Goal: Task Accomplishment & Management: Complete application form

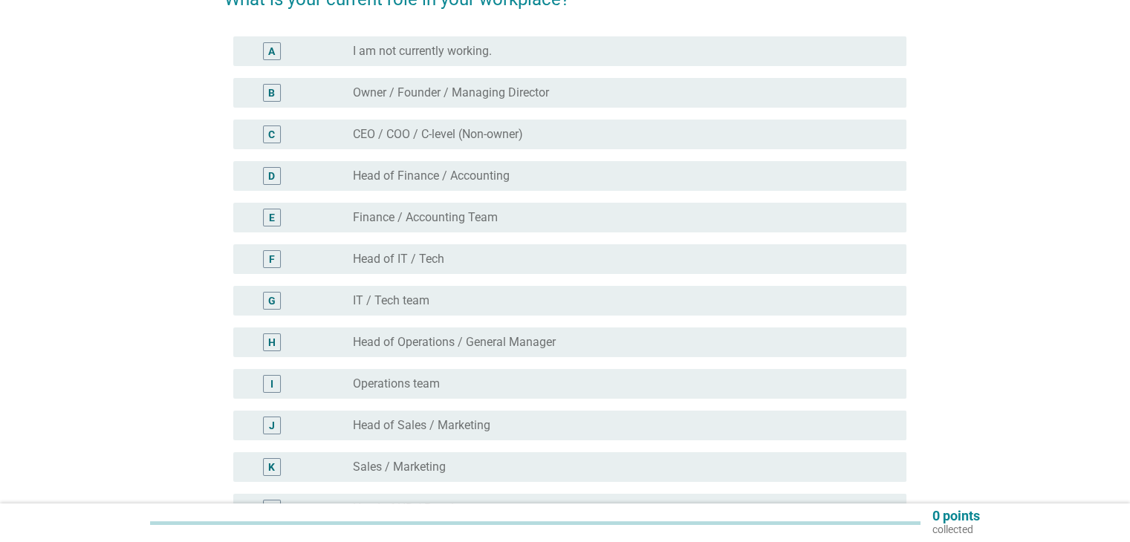
scroll to position [149, 0]
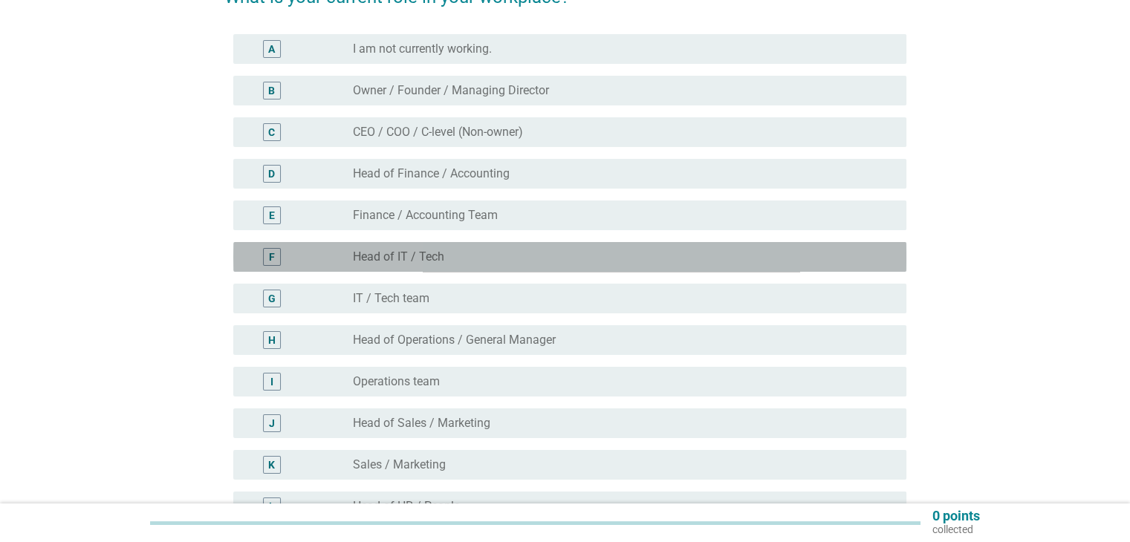
click at [401, 256] on label "Head of IT / Tech" at bounding box center [398, 257] width 91 height 15
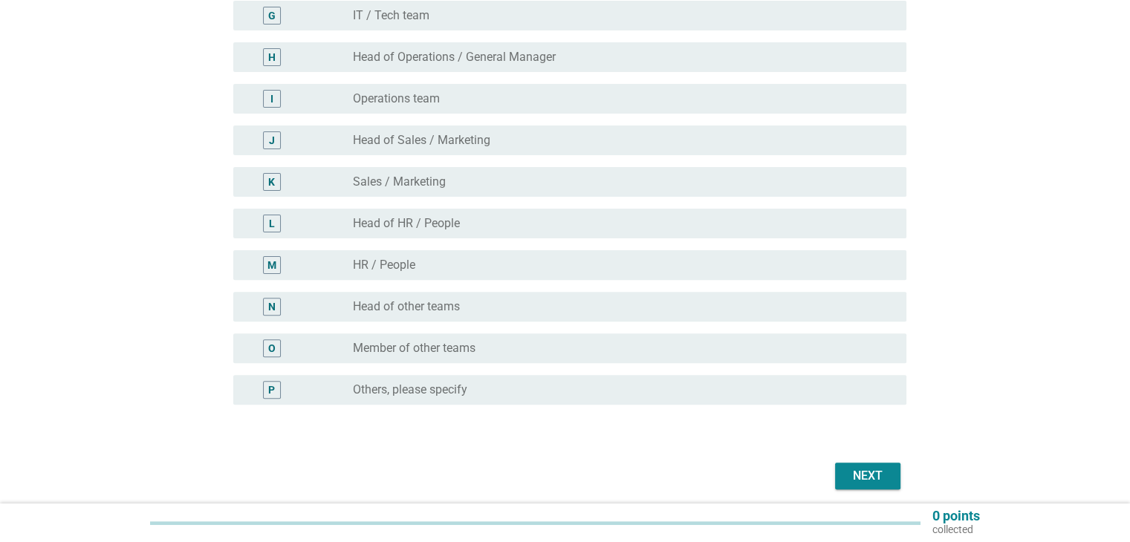
scroll to position [446, 0]
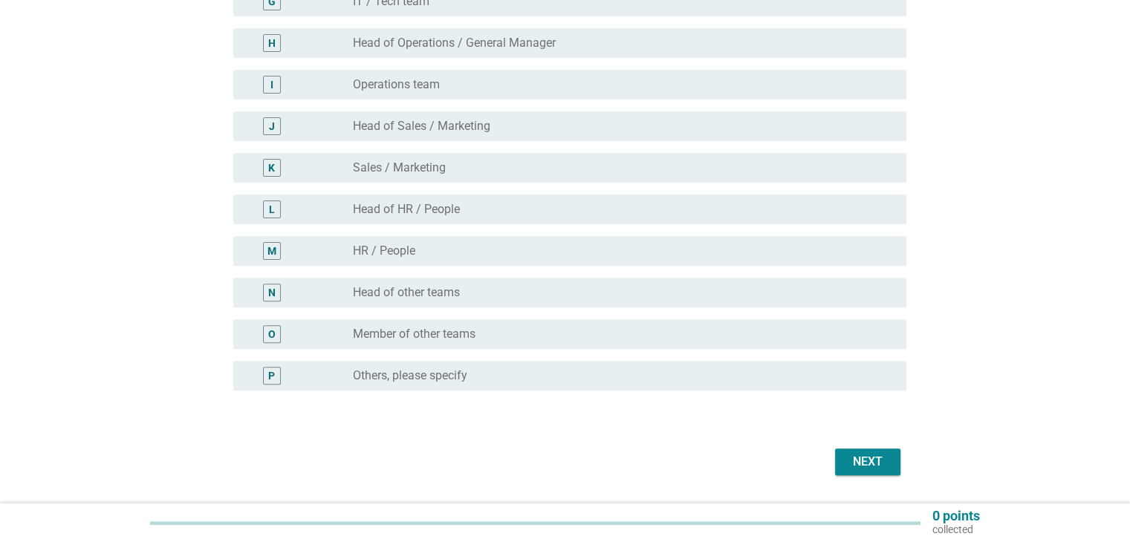
click at [862, 449] on button "Next" at bounding box center [867, 462] width 65 height 27
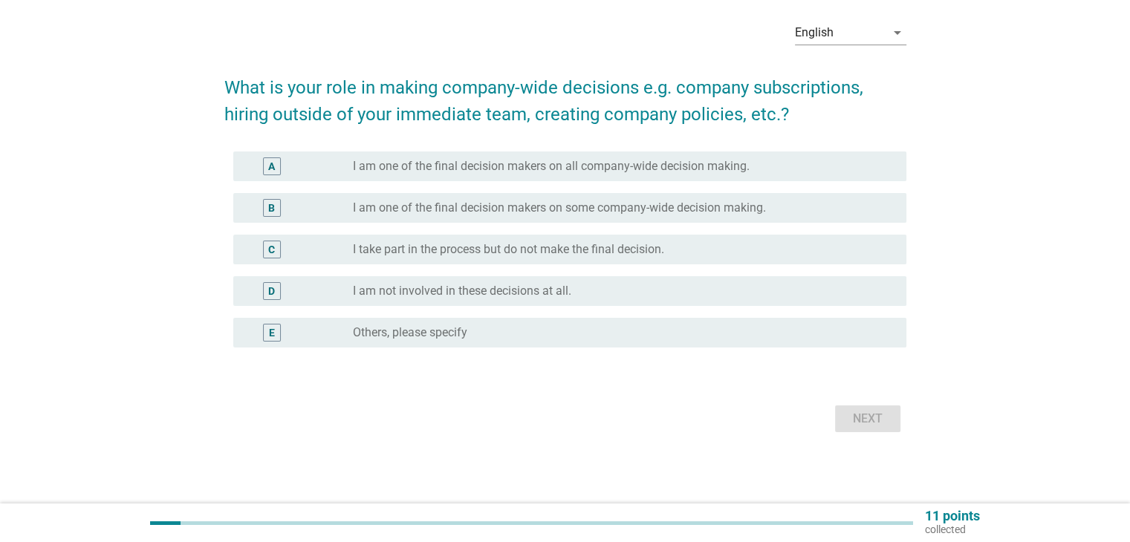
scroll to position [0, 0]
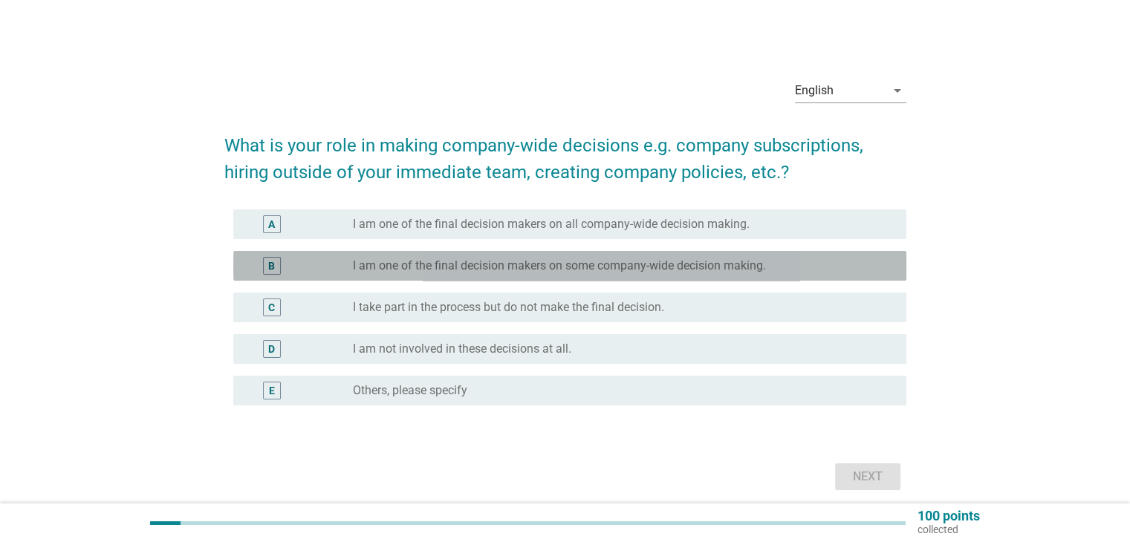
click at [852, 276] on div "B radio_button_unchecked I am one of the final decision makers on some company-…" at bounding box center [569, 266] width 673 height 30
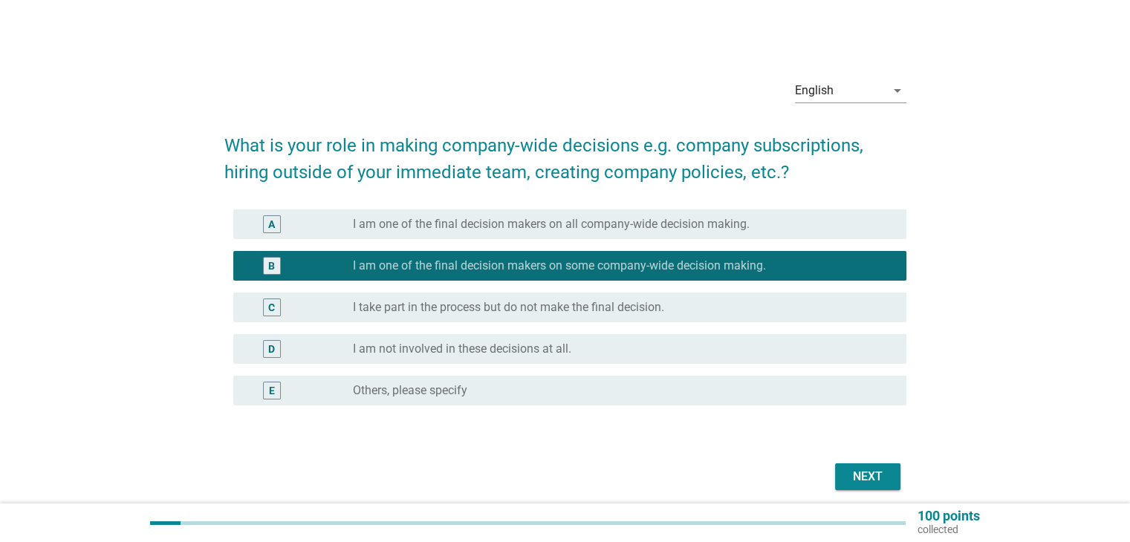
click at [835, 312] on div "radio_button_unchecked I take part in the process but do not make the final dec…" at bounding box center [617, 307] width 529 height 15
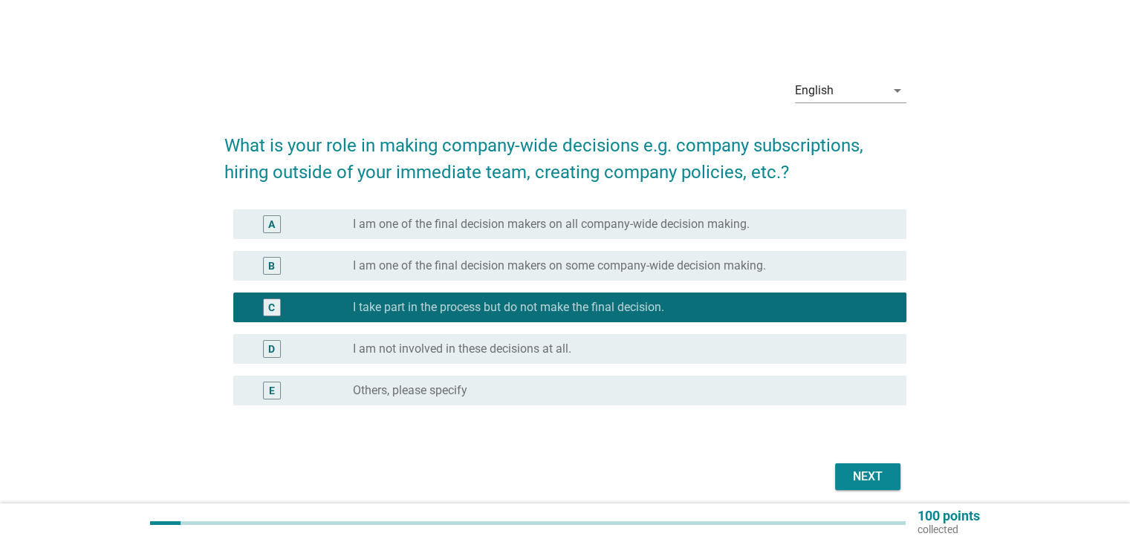
click at [866, 470] on div "Next" at bounding box center [868, 477] width 42 height 18
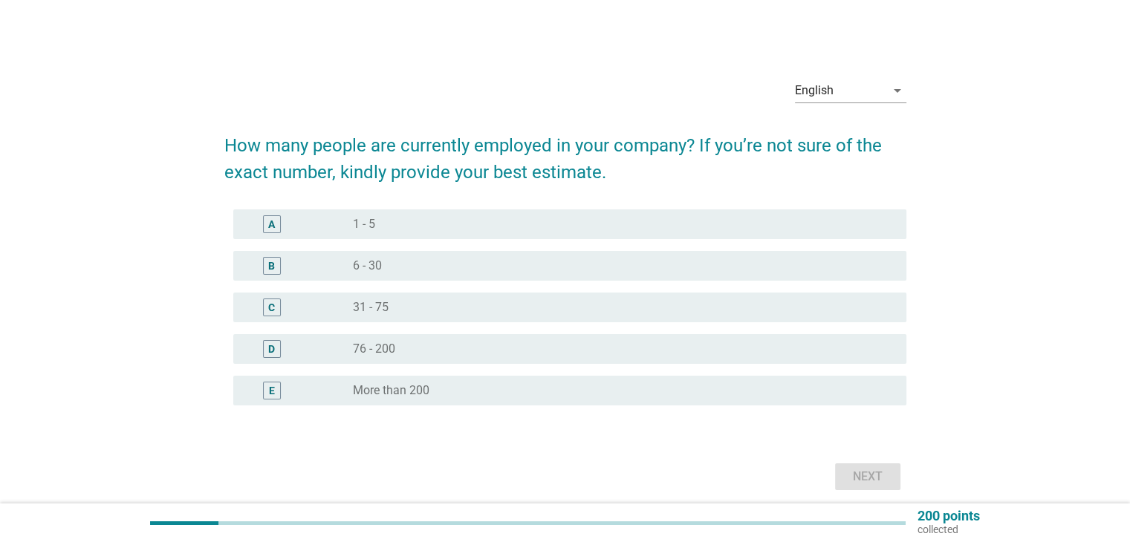
click at [489, 263] on div "radio_button_unchecked 6 - 30" at bounding box center [617, 265] width 529 height 15
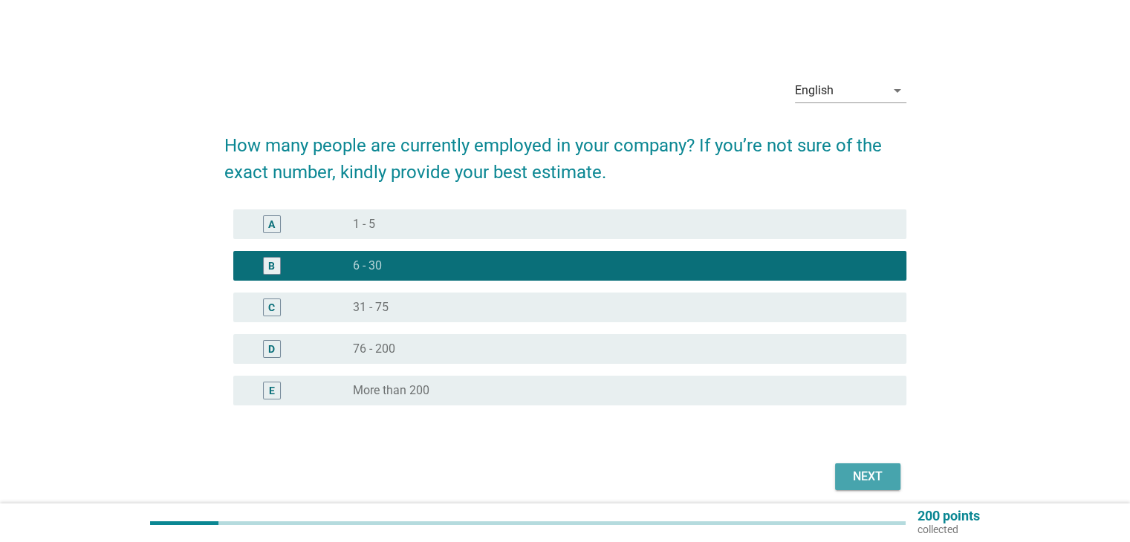
click at [835, 469] on button "Next" at bounding box center [867, 476] width 65 height 27
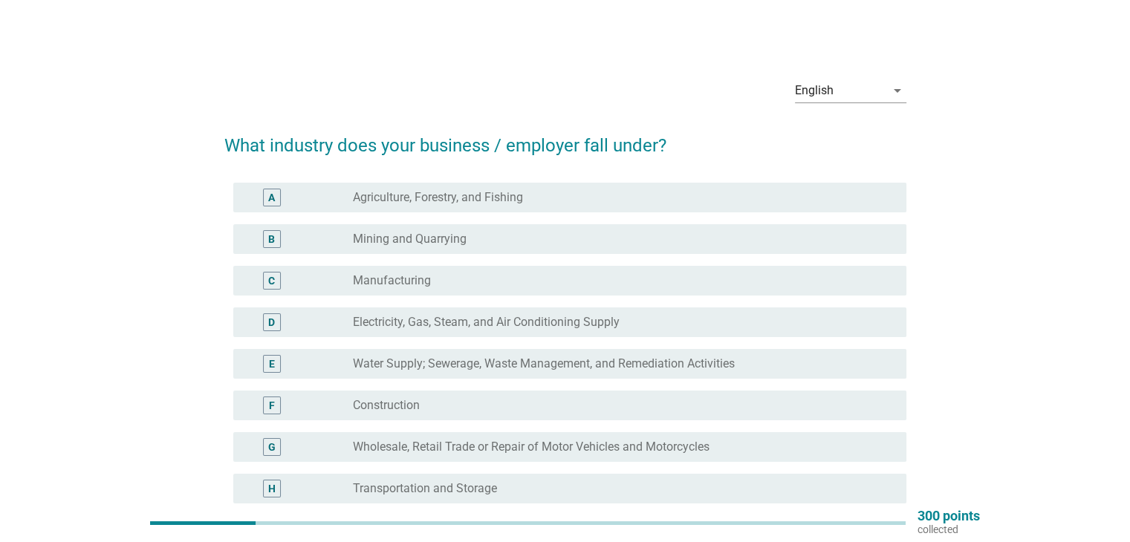
click at [430, 391] on div "F radio_button_unchecked Construction" at bounding box center [569, 406] width 673 height 30
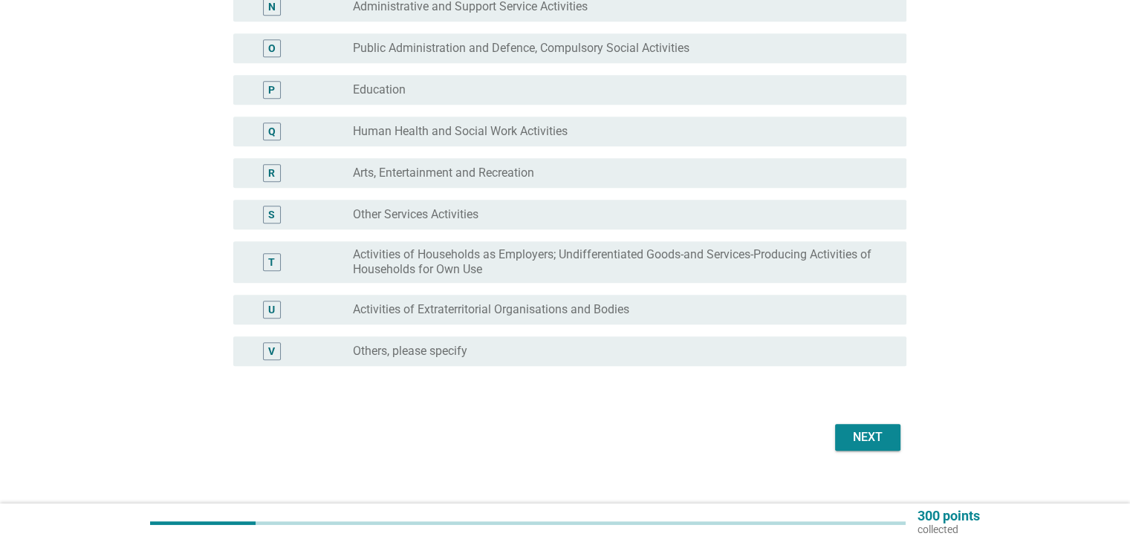
scroll to position [750, 0]
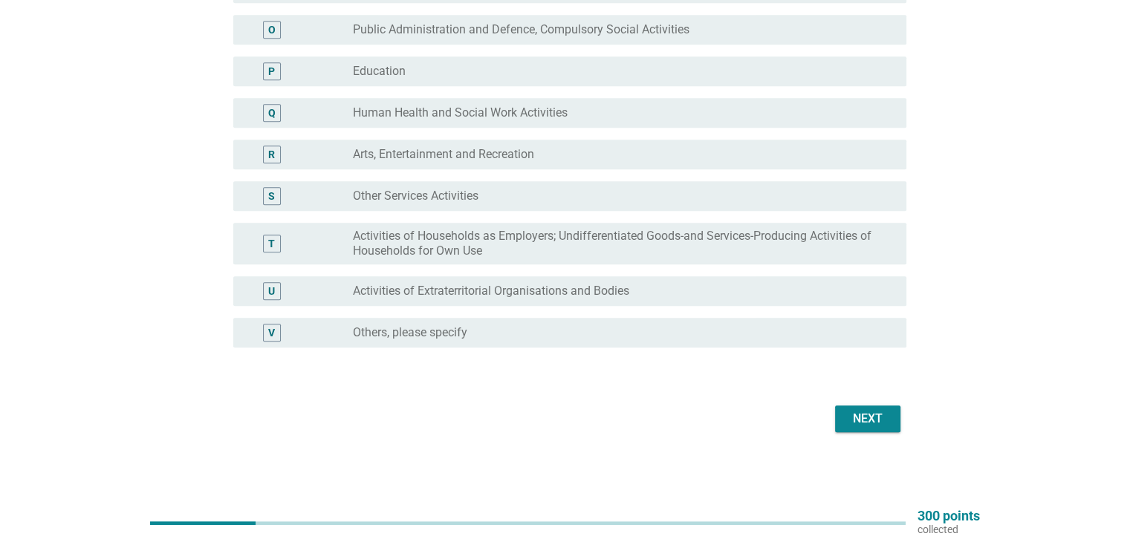
click at [882, 425] on div "Next" at bounding box center [868, 419] width 42 height 18
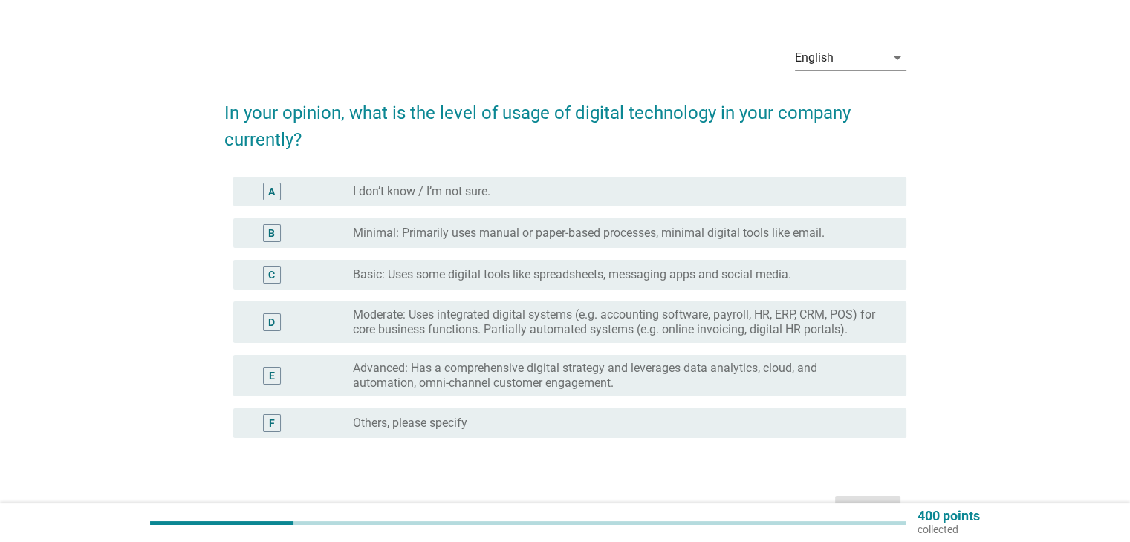
scroll to position [74, 0]
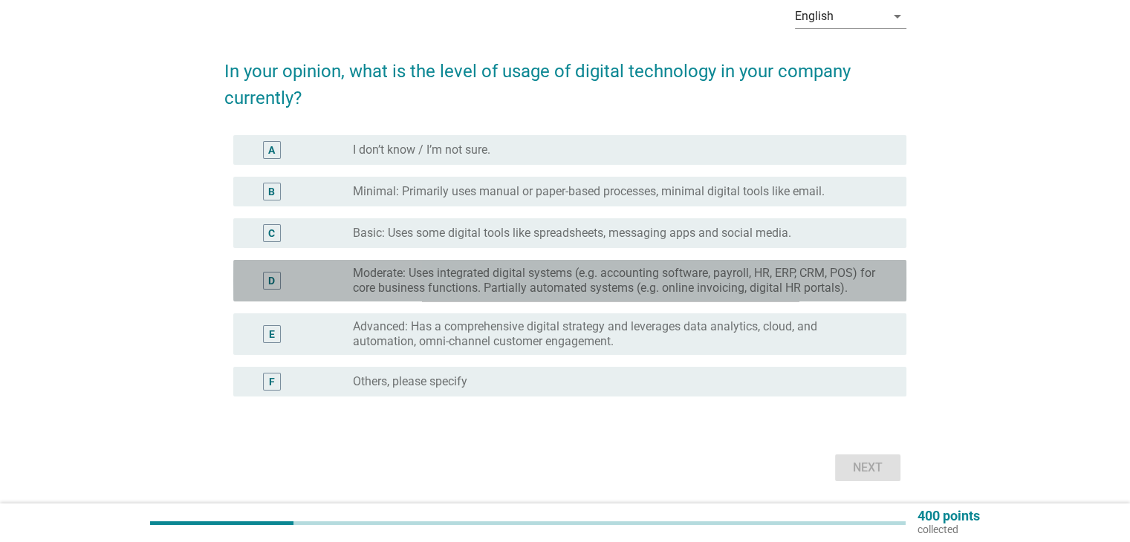
click at [737, 270] on label "Moderate: Uses integrated digital systems (e.g. accounting software, payroll, H…" at bounding box center [617, 281] width 529 height 30
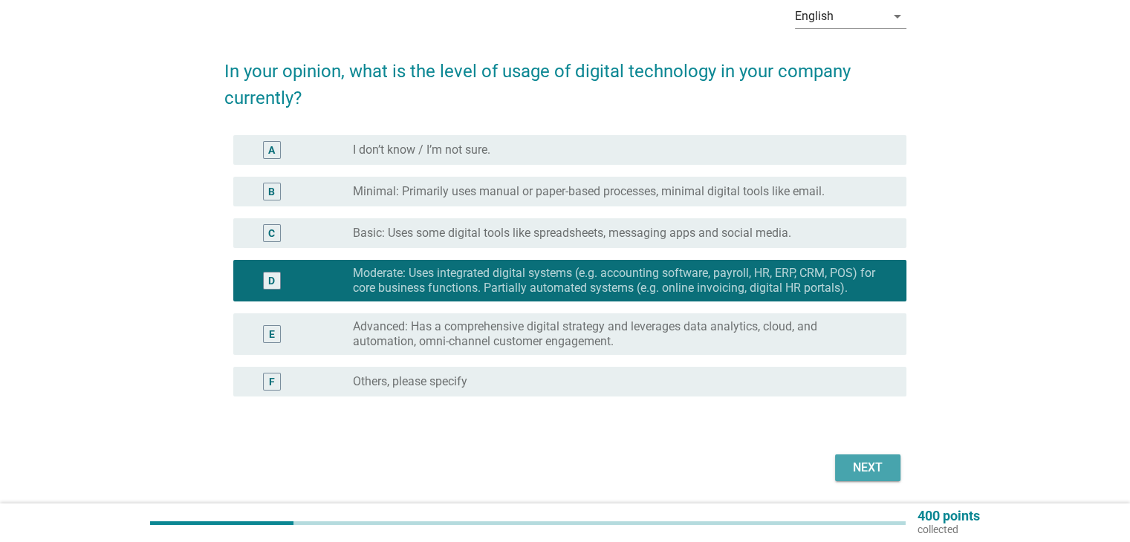
click at [864, 465] on div "Next" at bounding box center [868, 468] width 42 height 18
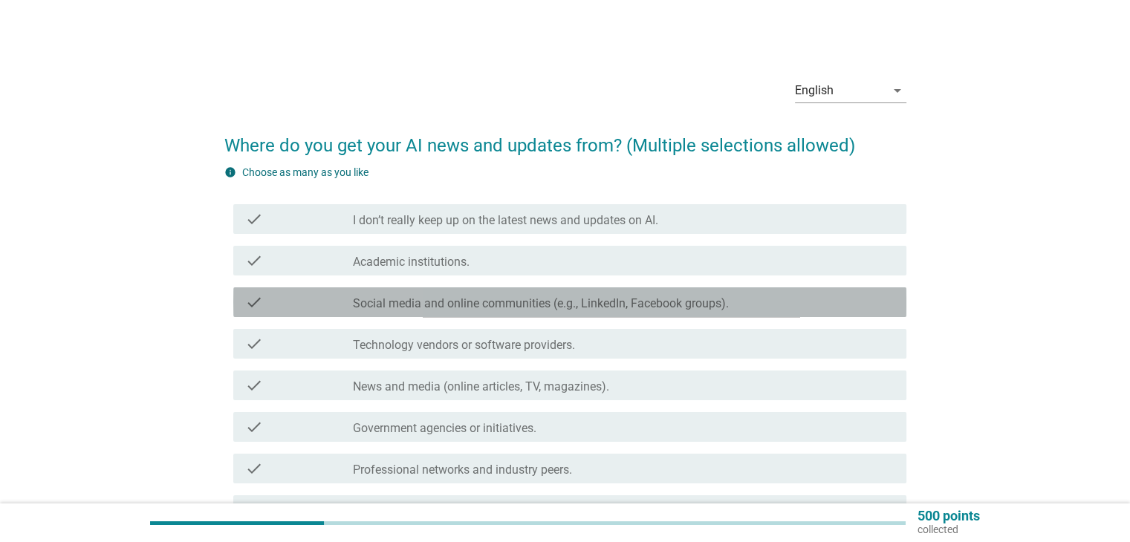
click at [665, 313] on div "check check_box_outline_blank Social media and online communities (e.g., Linked…" at bounding box center [569, 302] width 673 height 30
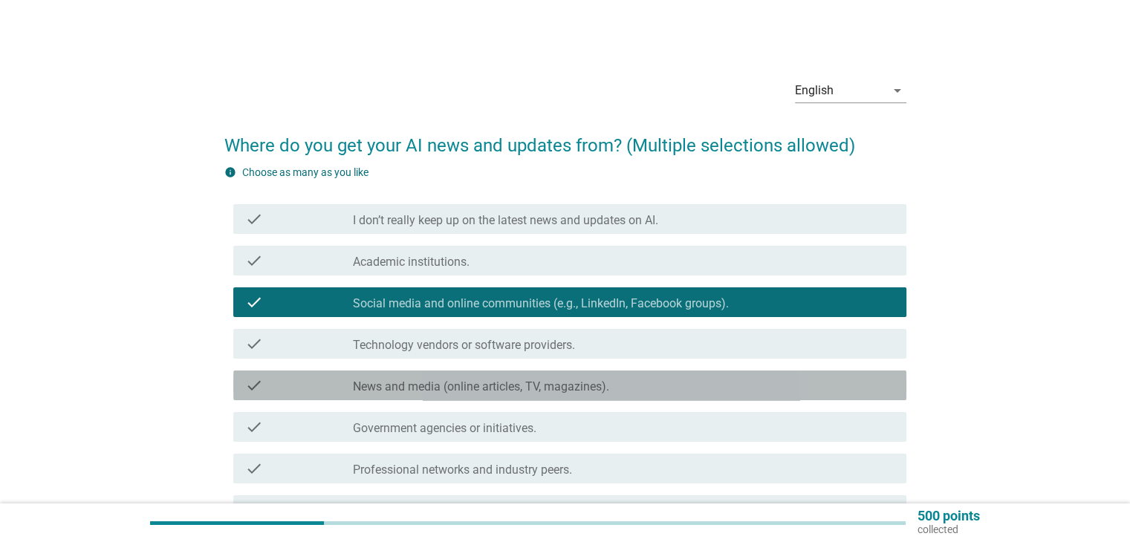
click at [637, 393] on div "check_box_outline_blank News and media (online articles, TV, magazines)." at bounding box center [623, 386] width 541 height 18
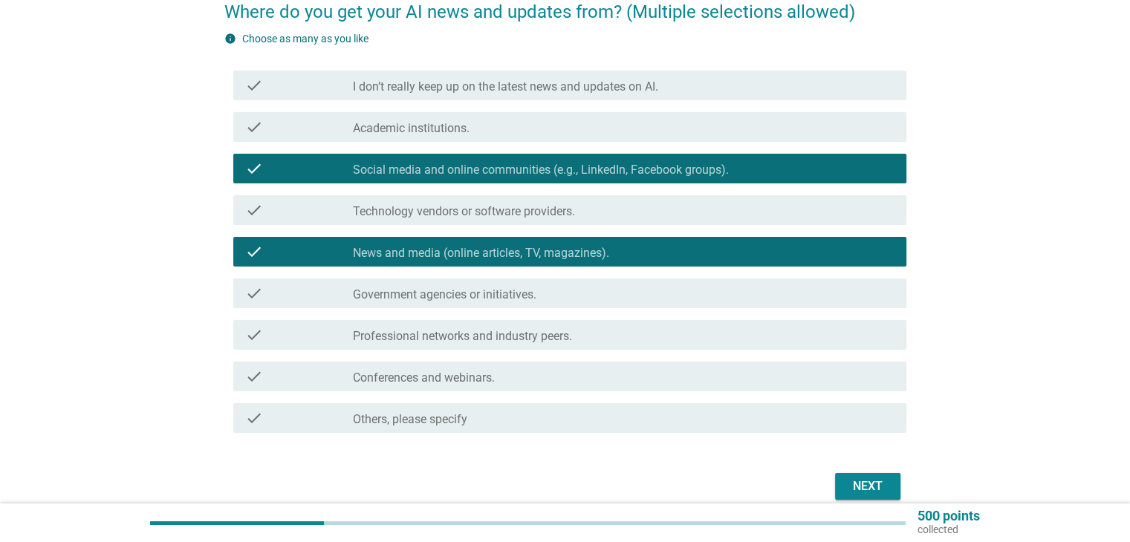
scroll to position [149, 0]
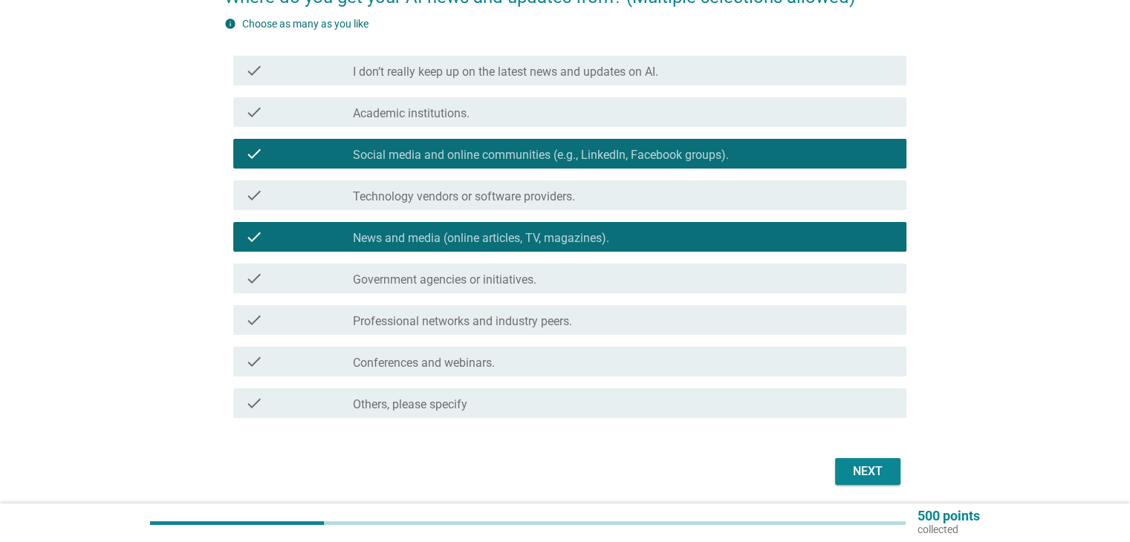
click at [881, 468] on div "Next" at bounding box center [868, 472] width 42 height 18
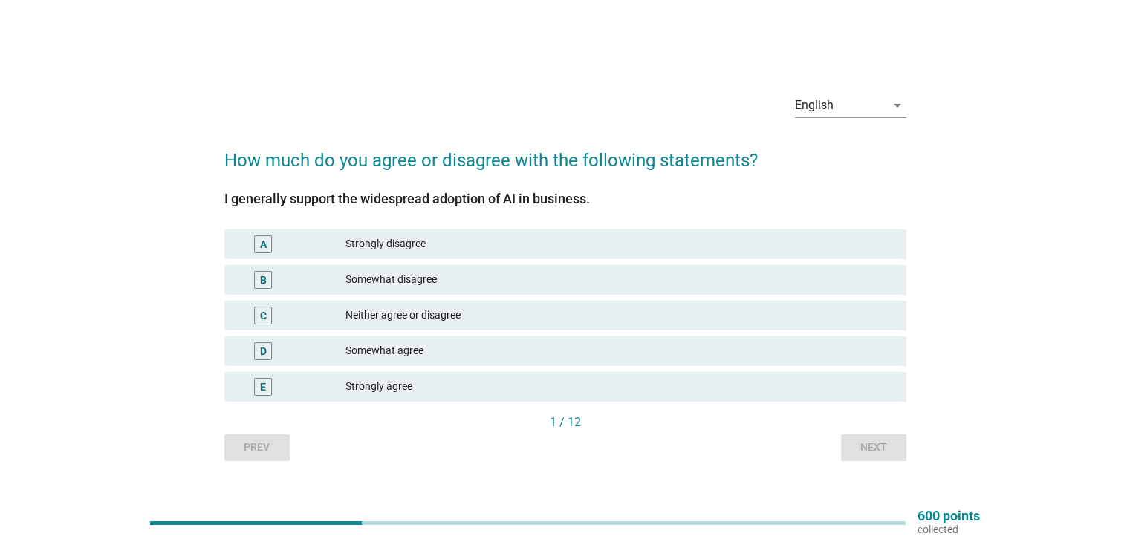
click at [448, 351] on div "Somewhat agree" at bounding box center [619, 351] width 548 height 18
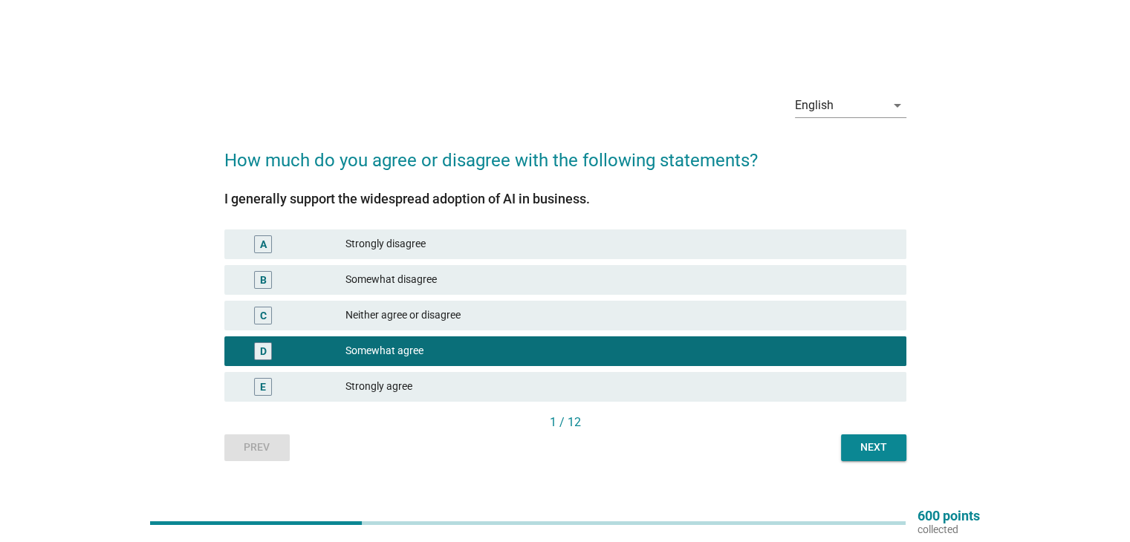
click at [871, 443] on div "Next" at bounding box center [874, 448] width 42 height 16
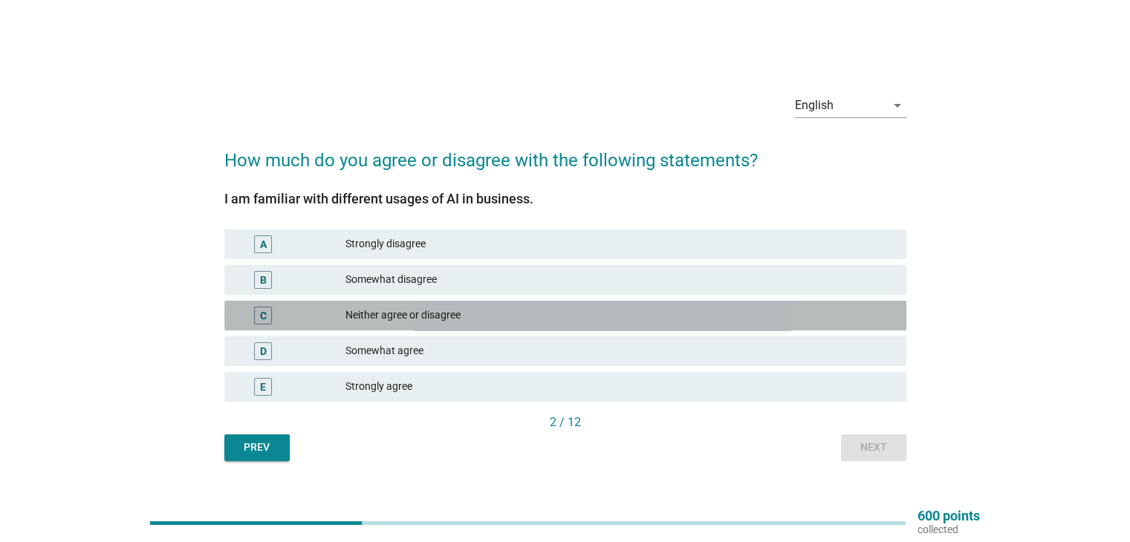
click at [427, 325] on div "C Neither agree or disagree" at bounding box center [565, 316] width 682 height 30
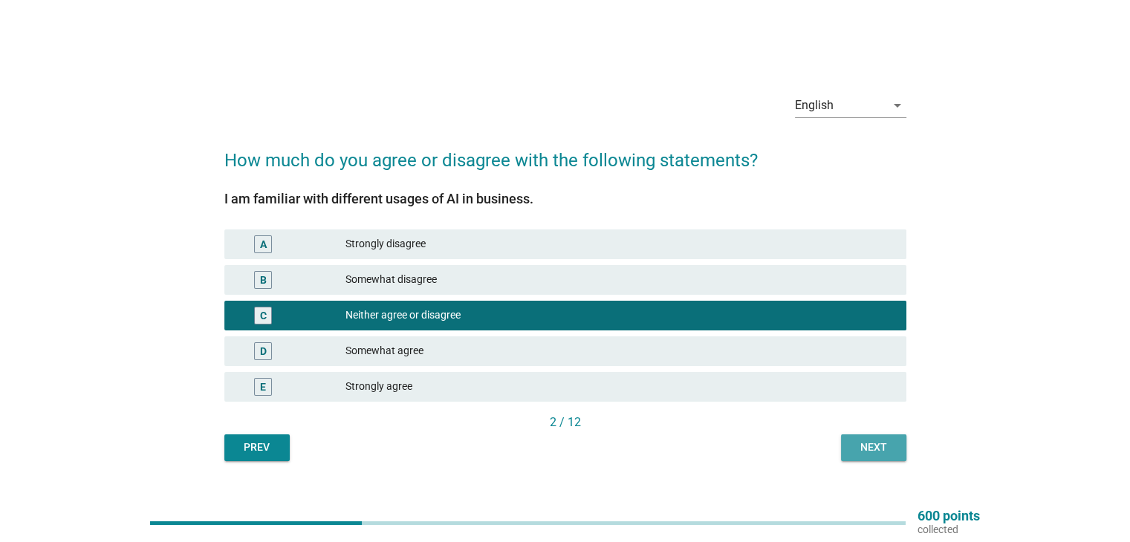
click at [890, 455] on div "Next" at bounding box center [874, 448] width 42 height 16
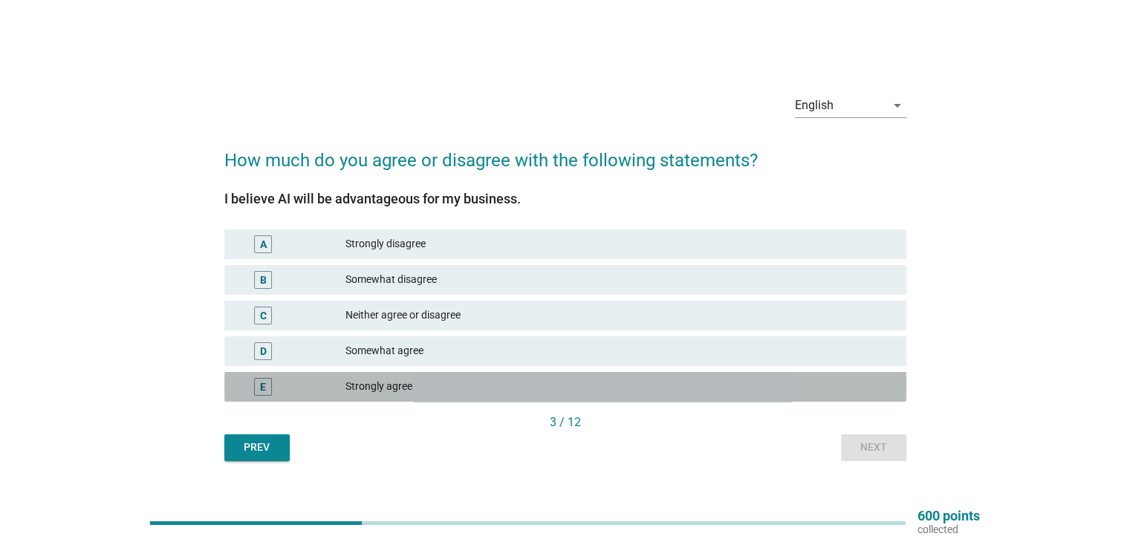
click at [463, 394] on div "Strongly agree" at bounding box center [619, 387] width 548 height 18
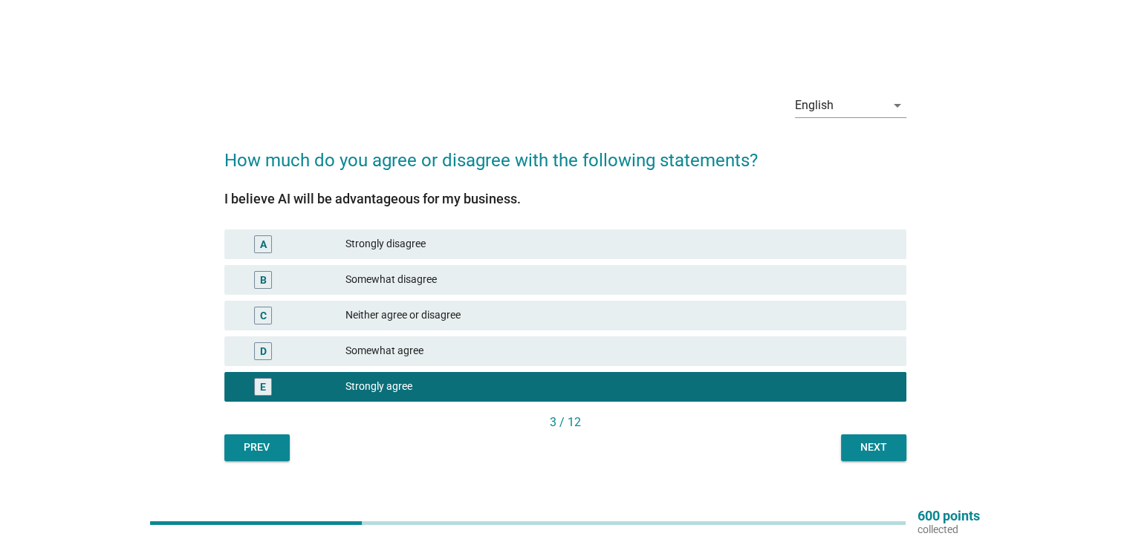
click at [883, 456] on button "Next" at bounding box center [873, 447] width 65 height 27
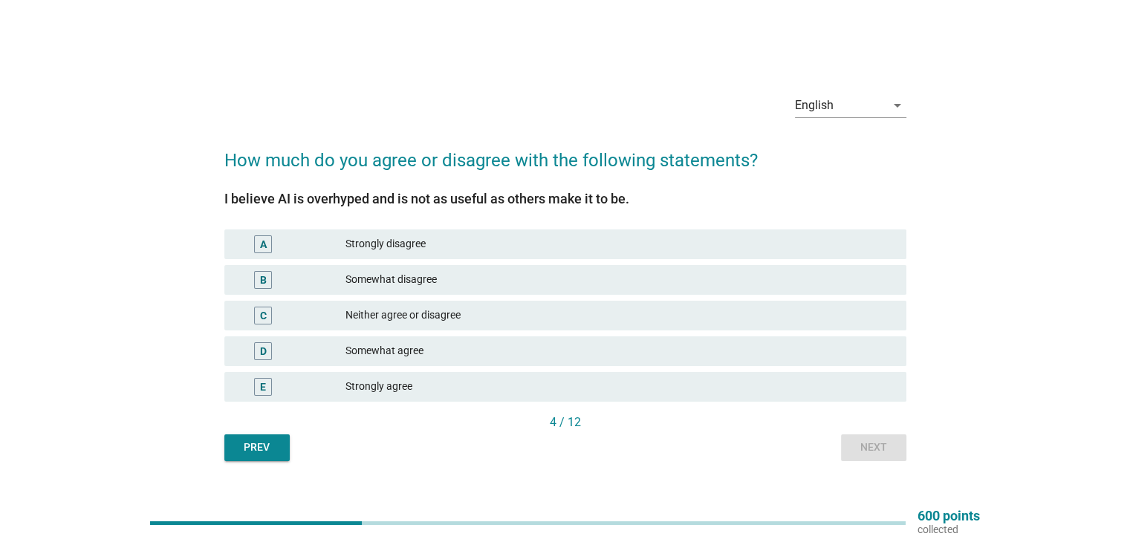
drag, startPoint x: 476, startPoint y: 278, endPoint x: 623, endPoint y: 341, distance: 160.0
click at [476, 279] on div "Somewhat disagree" at bounding box center [619, 280] width 548 height 18
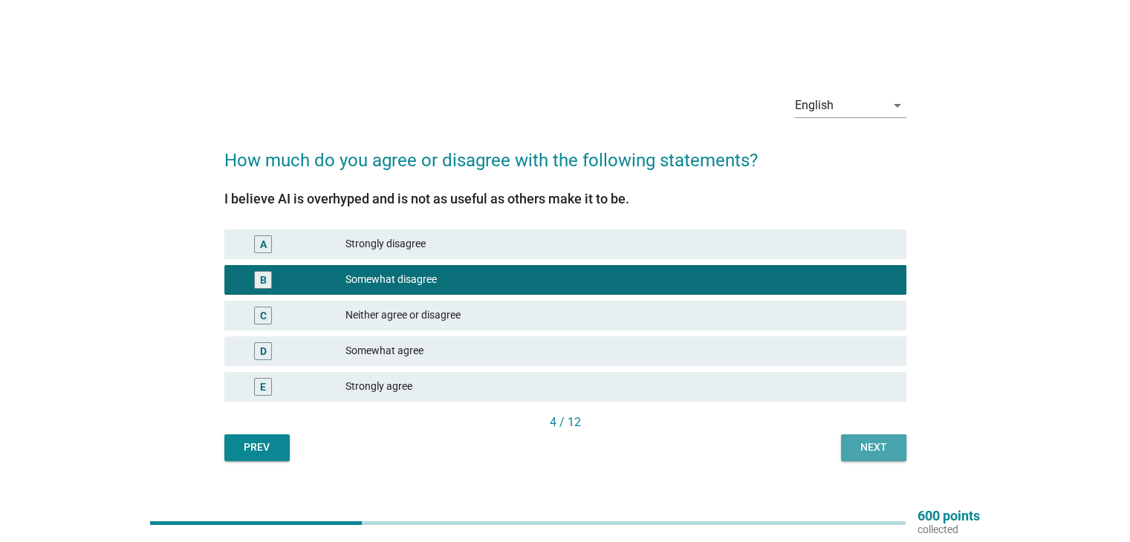
click at [864, 440] on div "Next" at bounding box center [874, 448] width 42 height 16
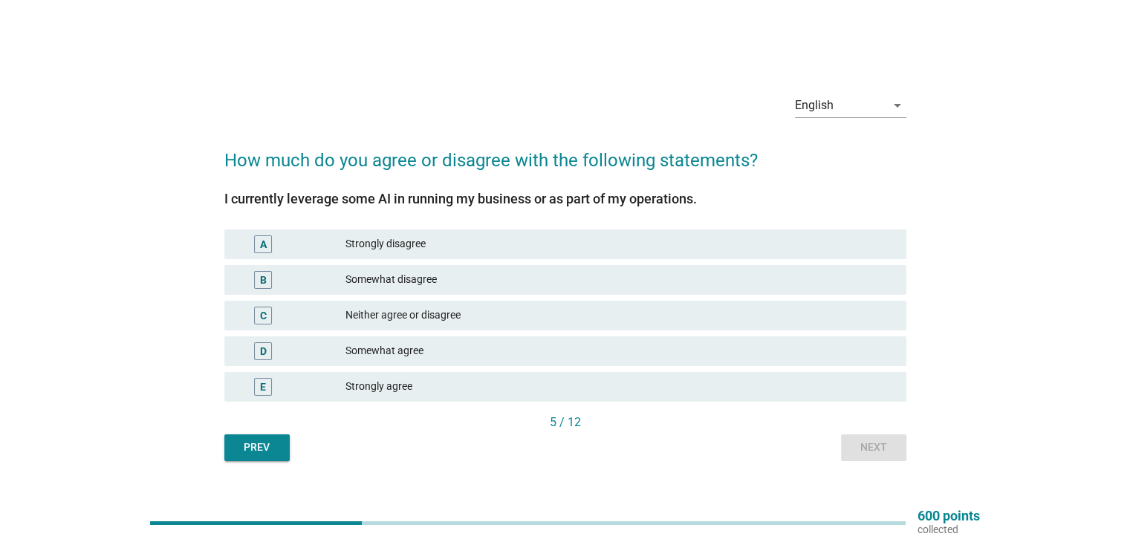
click at [446, 351] on div "Somewhat agree" at bounding box center [619, 351] width 548 height 18
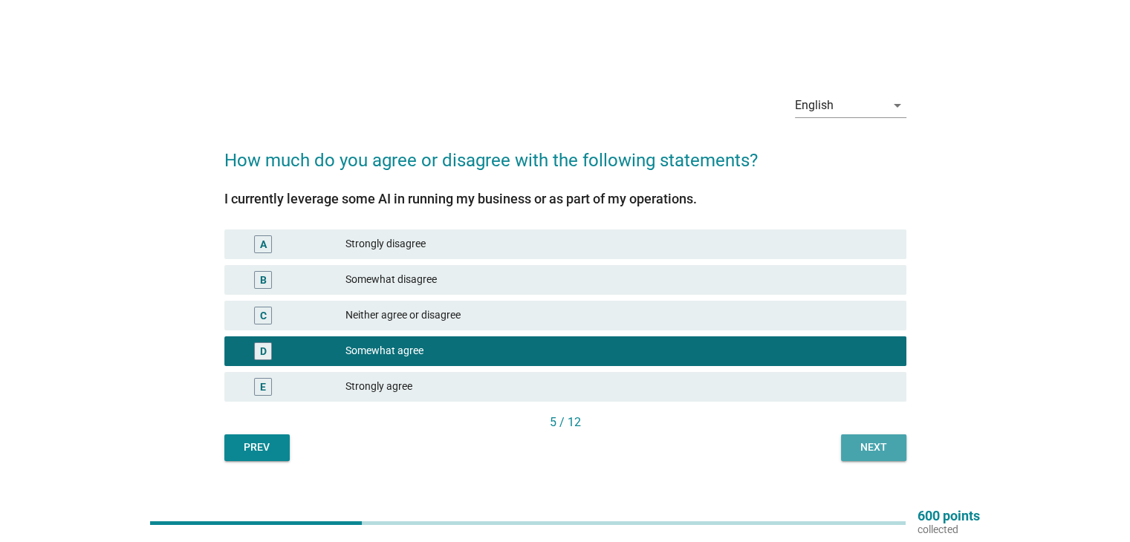
click at [882, 449] on div "Next" at bounding box center [874, 448] width 42 height 16
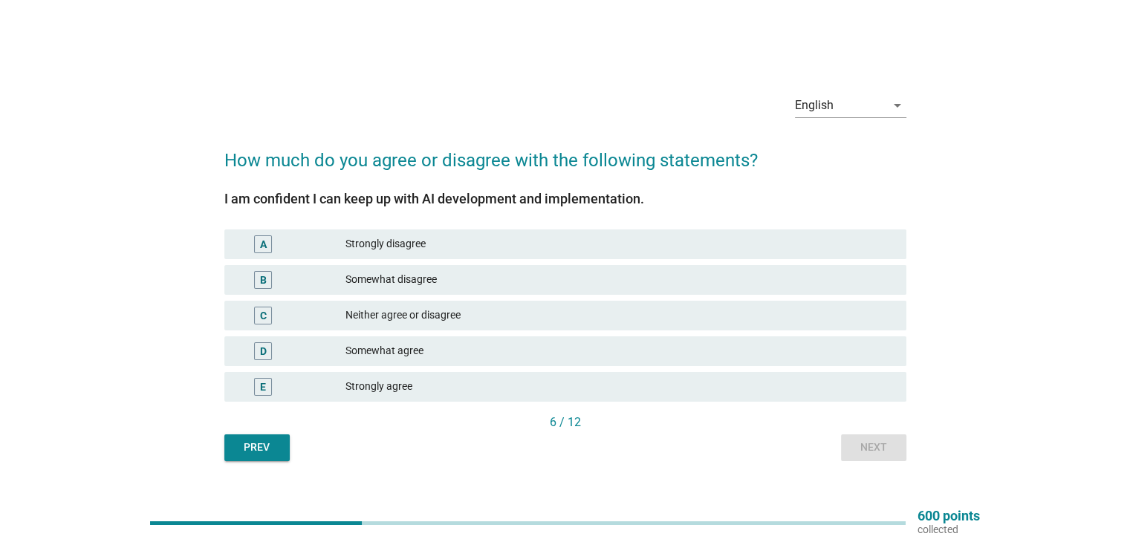
click at [449, 351] on div "Somewhat agree" at bounding box center [619, 351] width 548 height 18
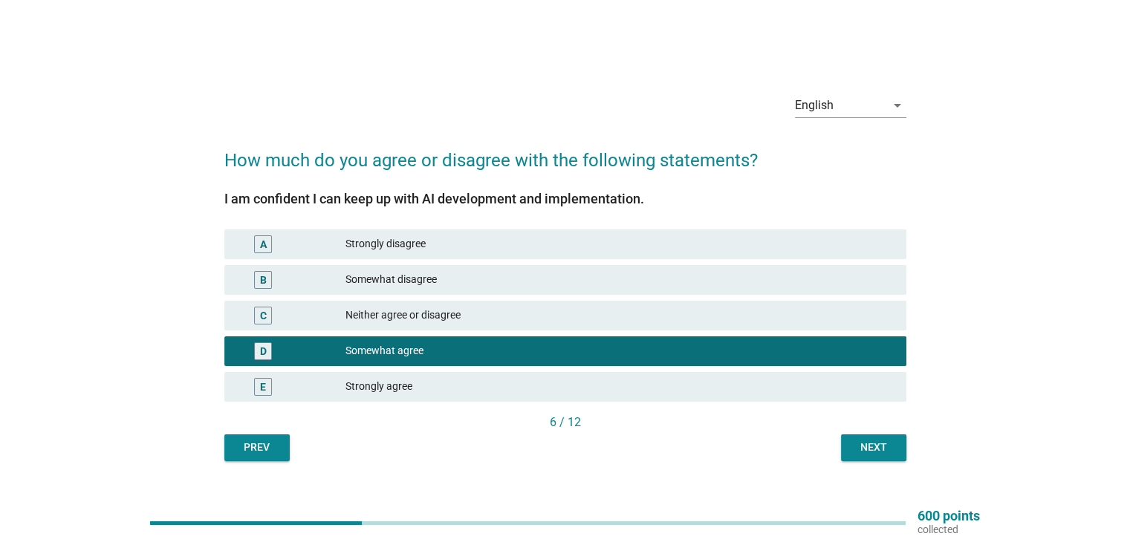
click at [879, 446] on div "Next" at bounding box center [874, 448] width 42 height 16
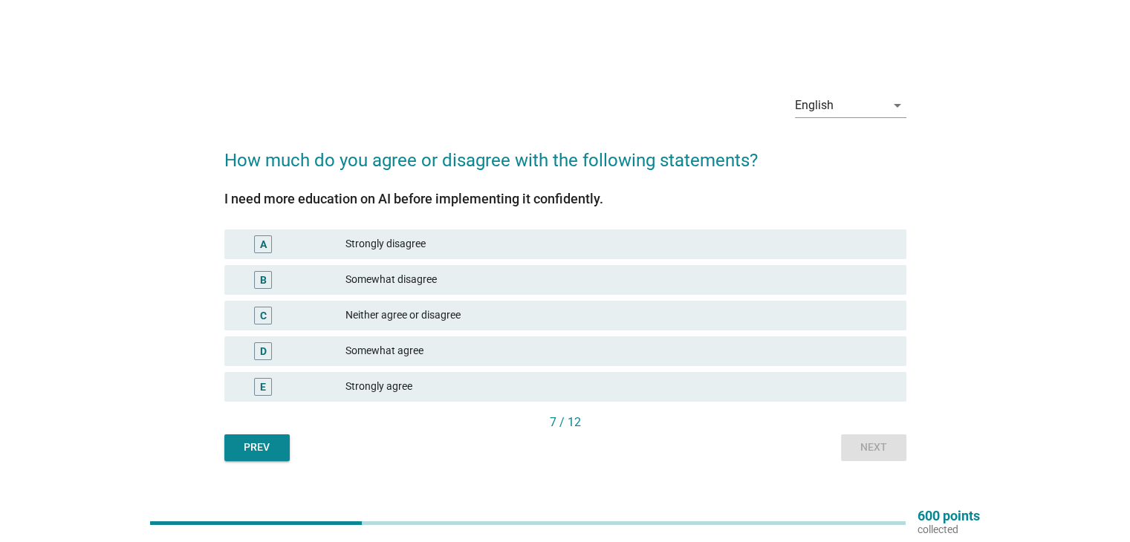
click at [469, 354] on div "Somewhat agree" at bounding box center [619, 351] width 548 height 18
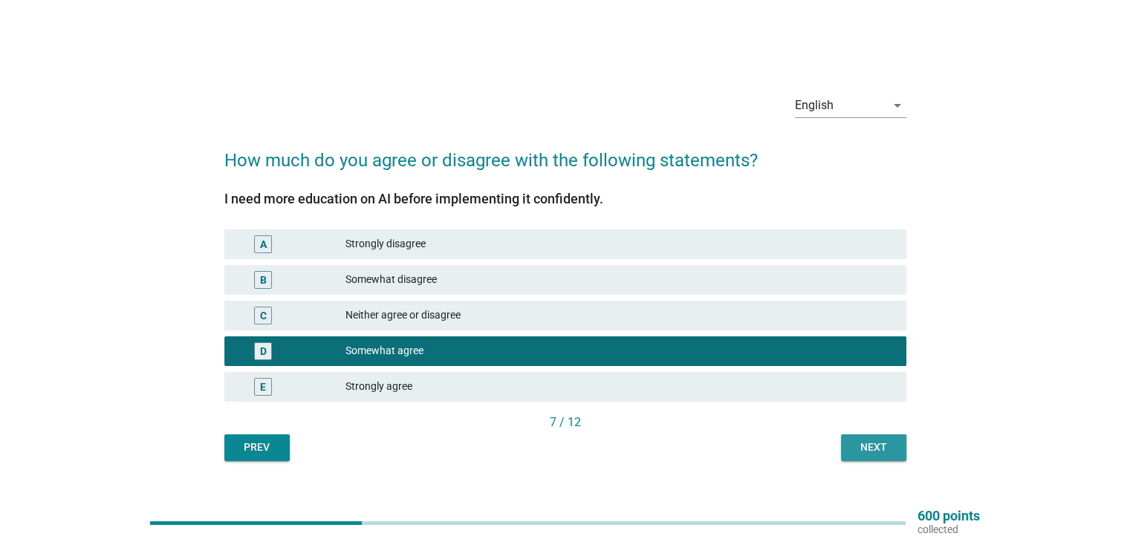
drag, startPoint x: 856, startPoint y: 447, endPoint x: 890, endPoint y: 421, distance: 42.9
click at [856, 448] on div "Next" at bounding box center [874, 448] width 42 height 16
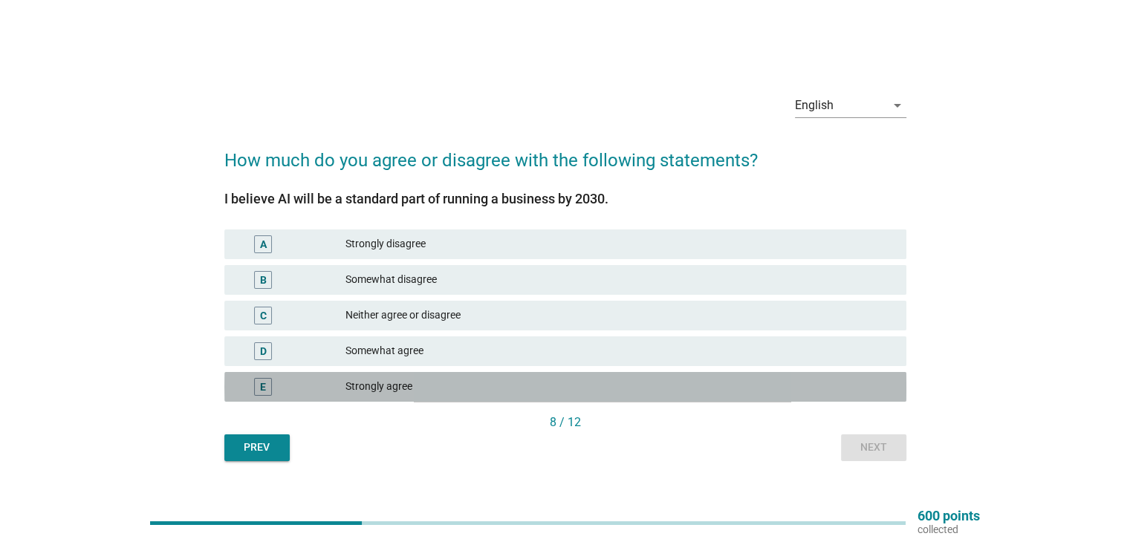
click at [409, 384] on div "Strongly agree" at bounding box center [619, 387] width 548 height 18
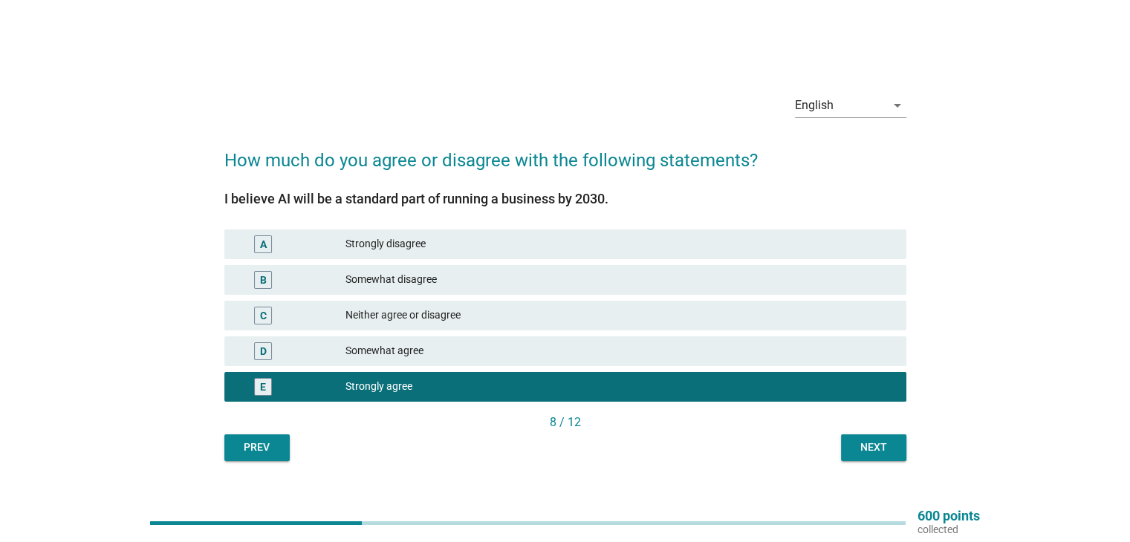
click at [854, 442] on div "Next" at bounding box center [874, 448] width 42 height 16
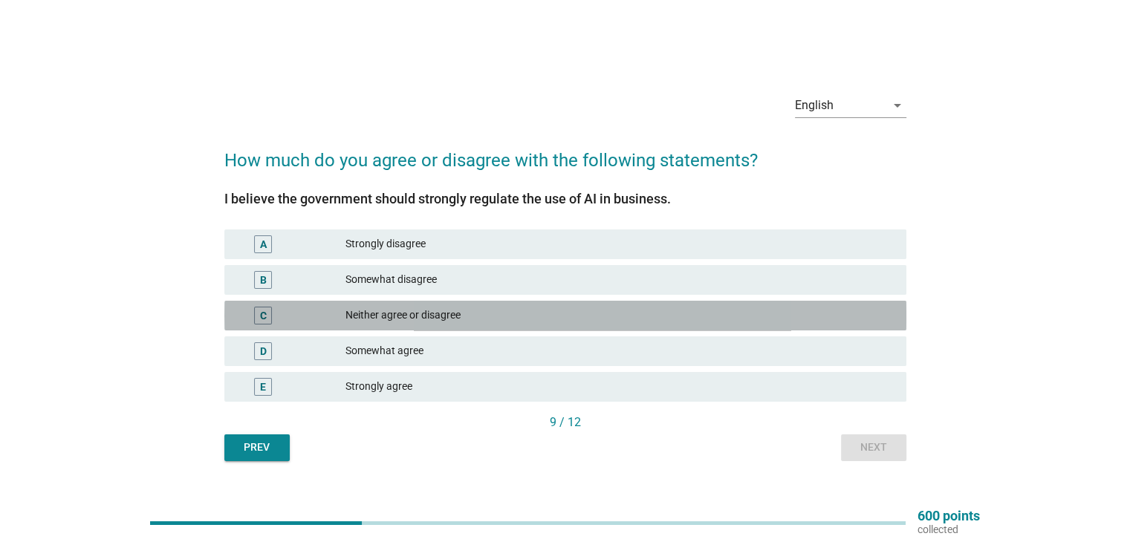
click at [452, 313] on div "Neither agree or disagree" at bounding box center [619, 316] width 548 height 18
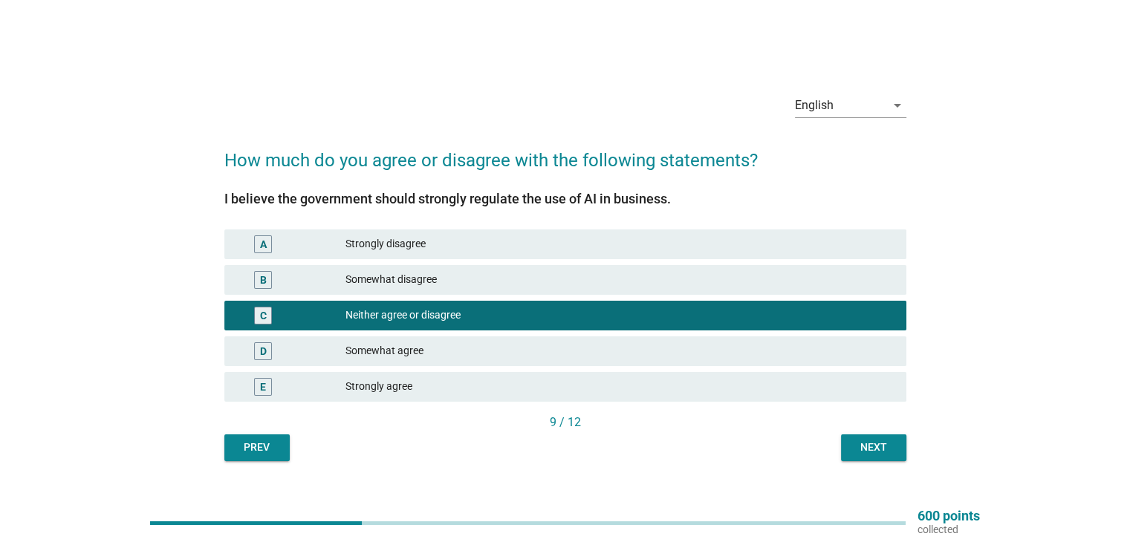
click at [541, 295] on div "B Somewhat disagree" at bounding box center [565, 280] width 688 height 36
click at [560, 247] on div "Strongly disagree" at bounding box center [619, 244] width 548 height 18
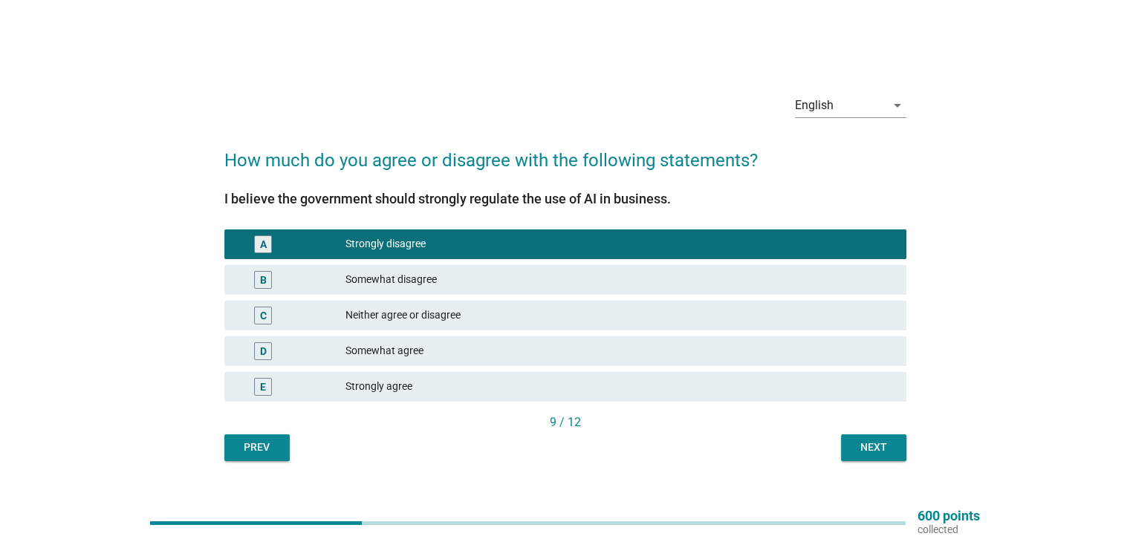
click at [844, 431] on div "9 / 12" at bounding box center [565, 424] width 682 height 21
click at [870, 443] on div "Next" at bounding box center [874, 448] width 42 height 16
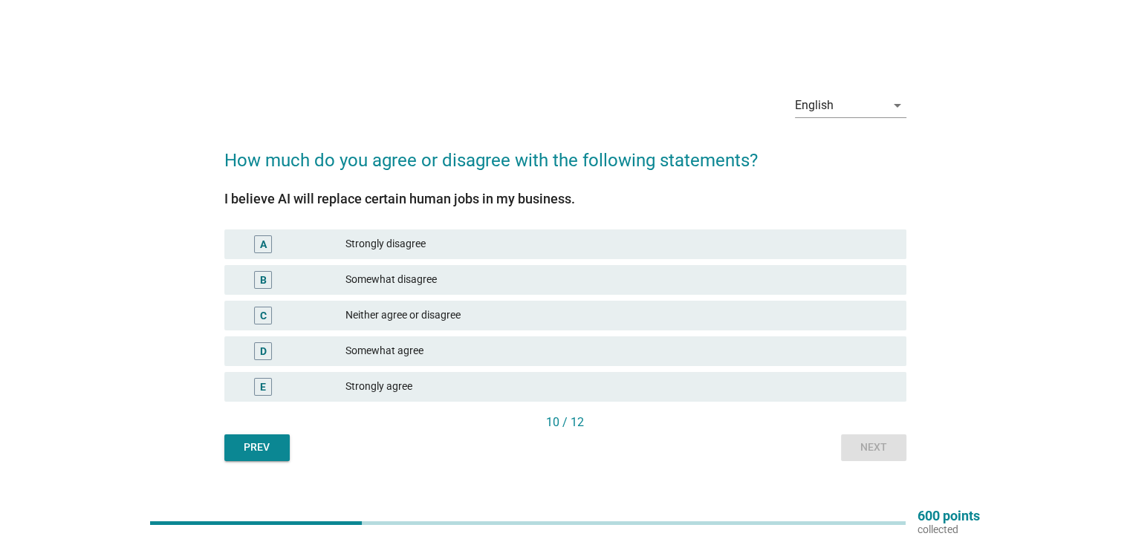
click at [419, 393] on div "Strongly agree" at bounding box center [619, 387] width 548 height 18
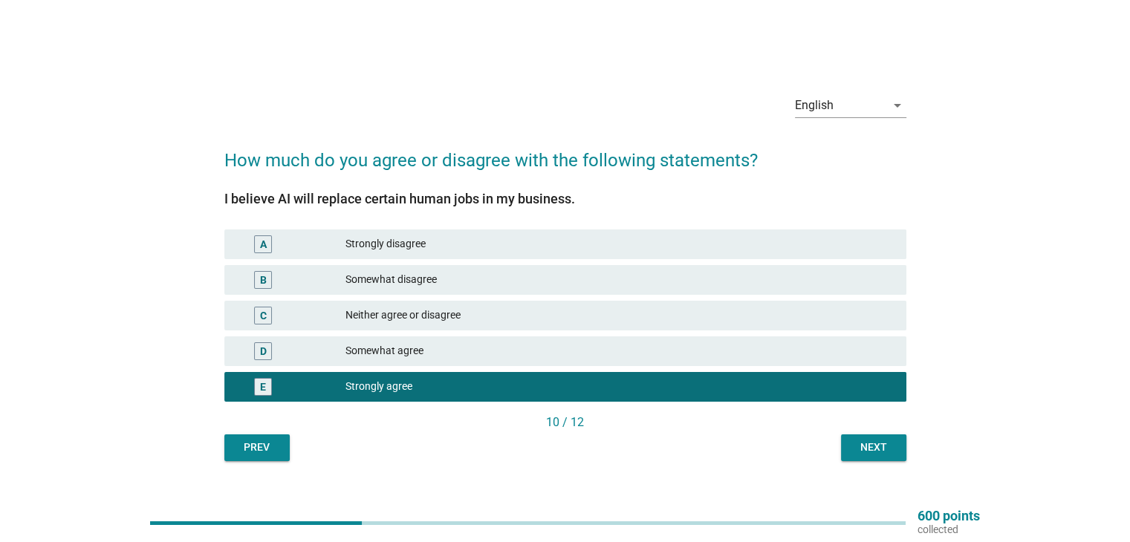
click at [862, 437] on button "Next" at bounding box center [873, 447] width 65 height 27
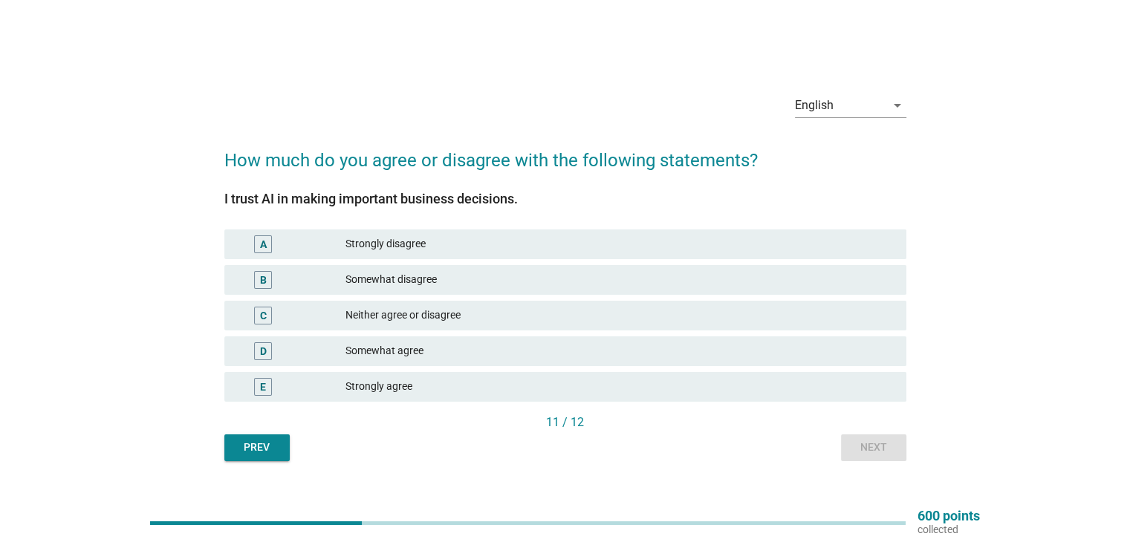
click at [497, 252] on div "Strongly disagree" at bounding box center [619, 244] width 548 height 18
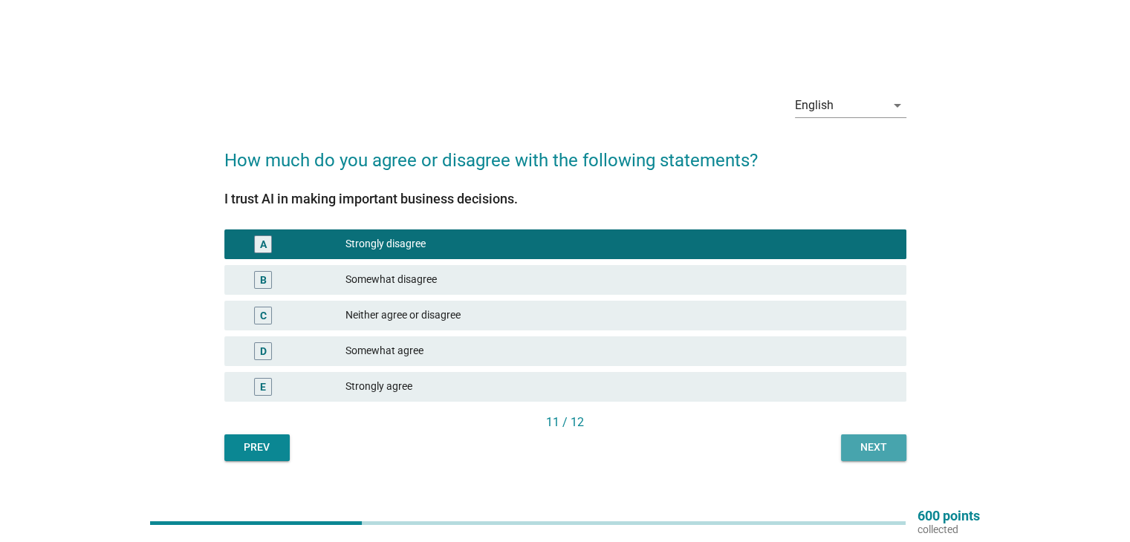
click at [866, 455] on button "Next" at bounding box center [873, 447] width 65 height 27
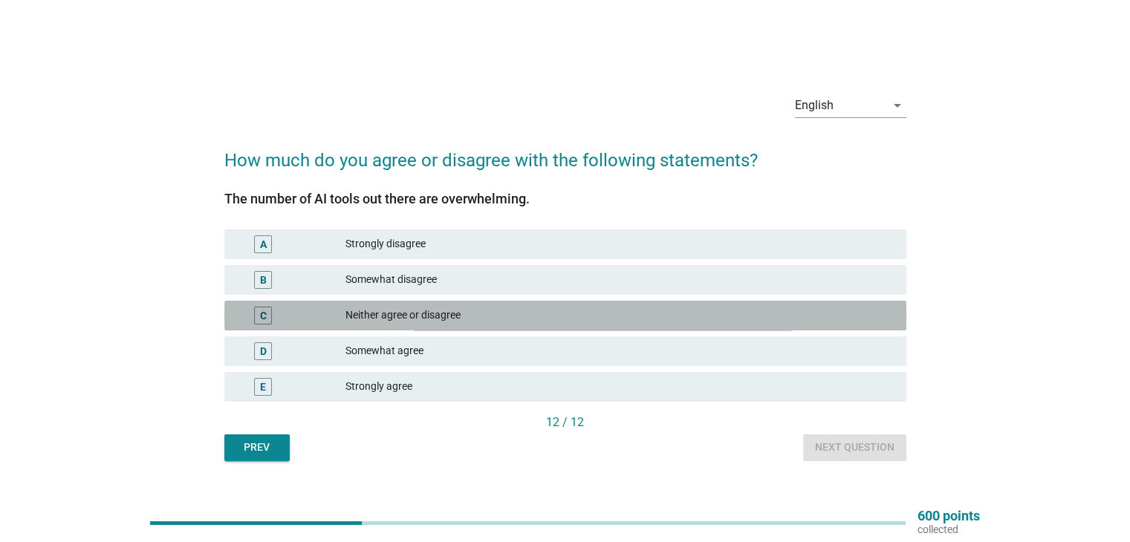
drag, startPoint x: 467, startPoint y: 316, endPoint x: 625, endPoint y: 369, distance: 166.3
click at [469, 319] on div "Neither agree or disagree" at bounding box center [619, 316] width 548 height 18
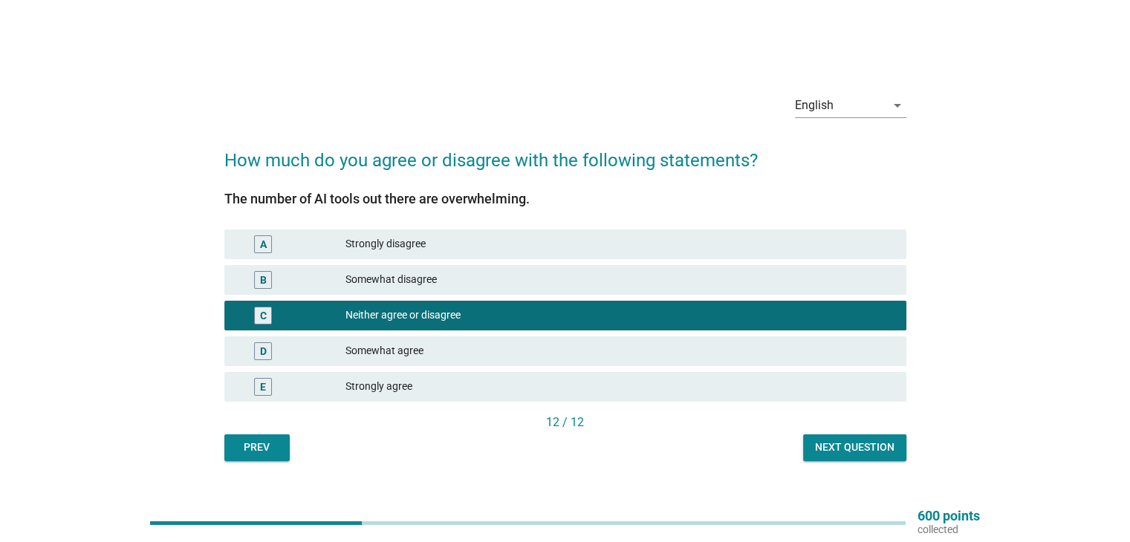
click at [814, 434] on button "Next question" at bounding box center [854, 447] width 103 height 27
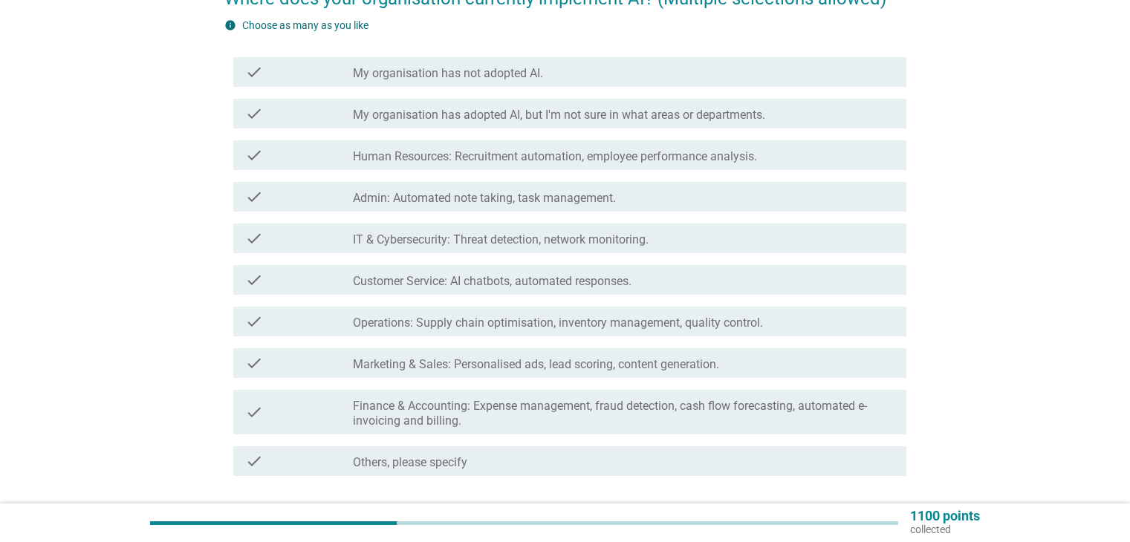
scroll to position [149, 0]
click at [765, 119] on label "My organisation has adopted AI, but I'm not sure in what areas or departments." at bounding box center [559, 113] width 412 height 15
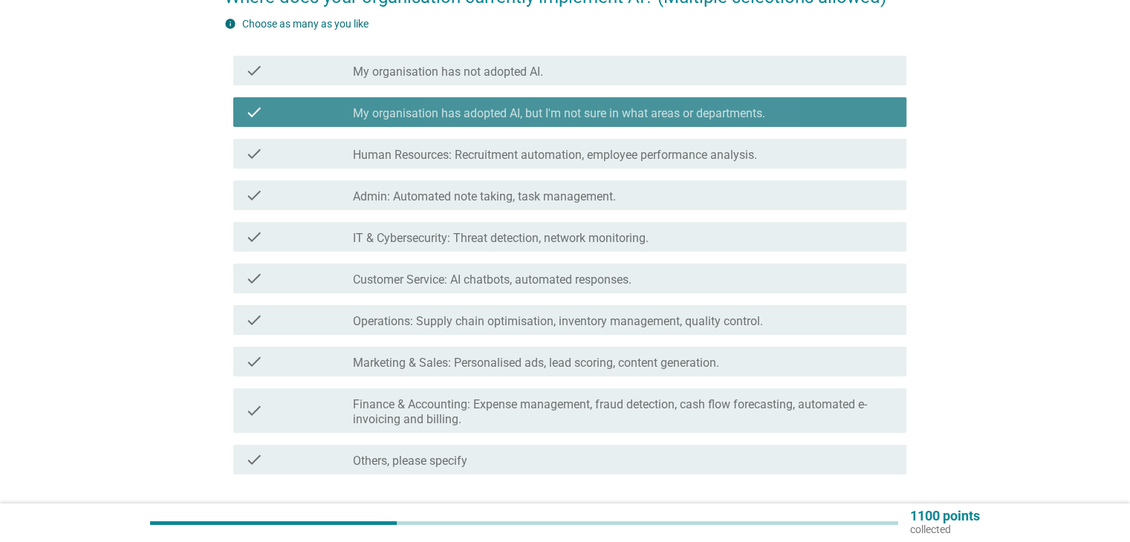
click at [765, 119] on label "My organisation has adopted AI, but I'm not sure in what areas or departments." at bounding box center [559, 113] width 412 height 15
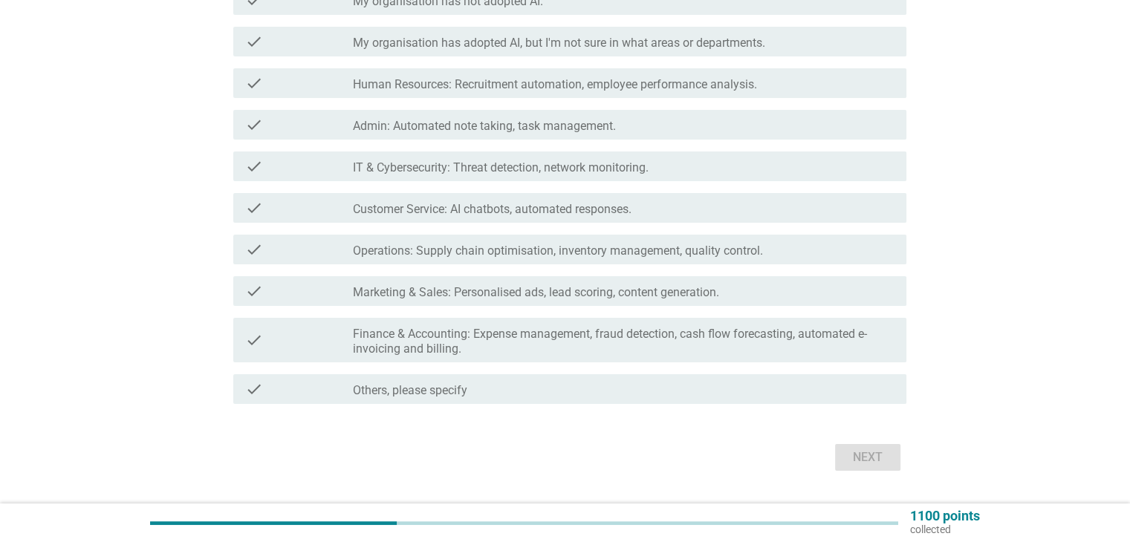
scroll to position [223, 0]
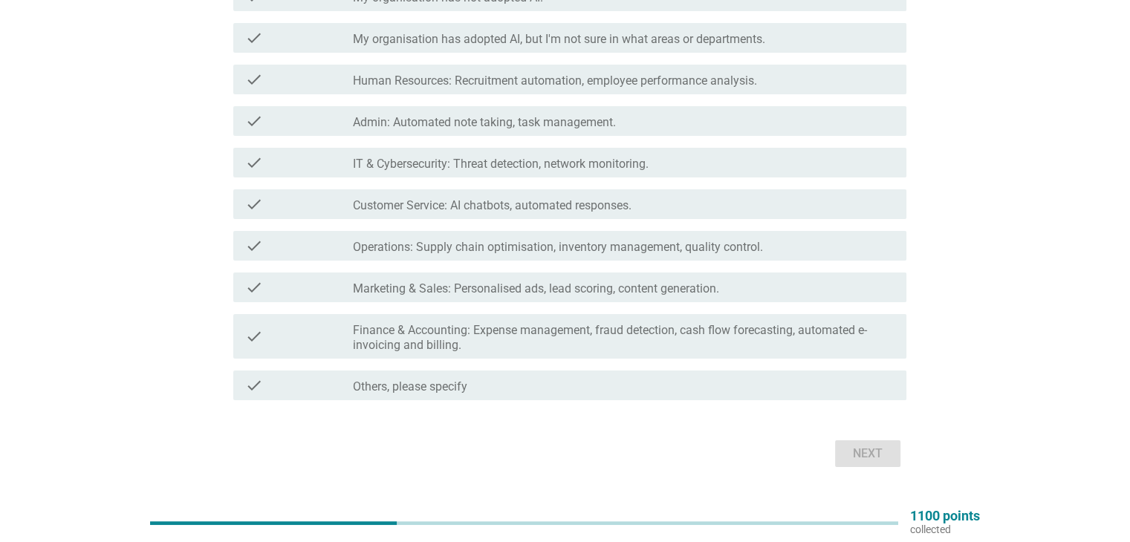
click at [567, 392] on div "check_box_outline_blank Others, please specify" at bounding box center [623, 386] width 541 height 18
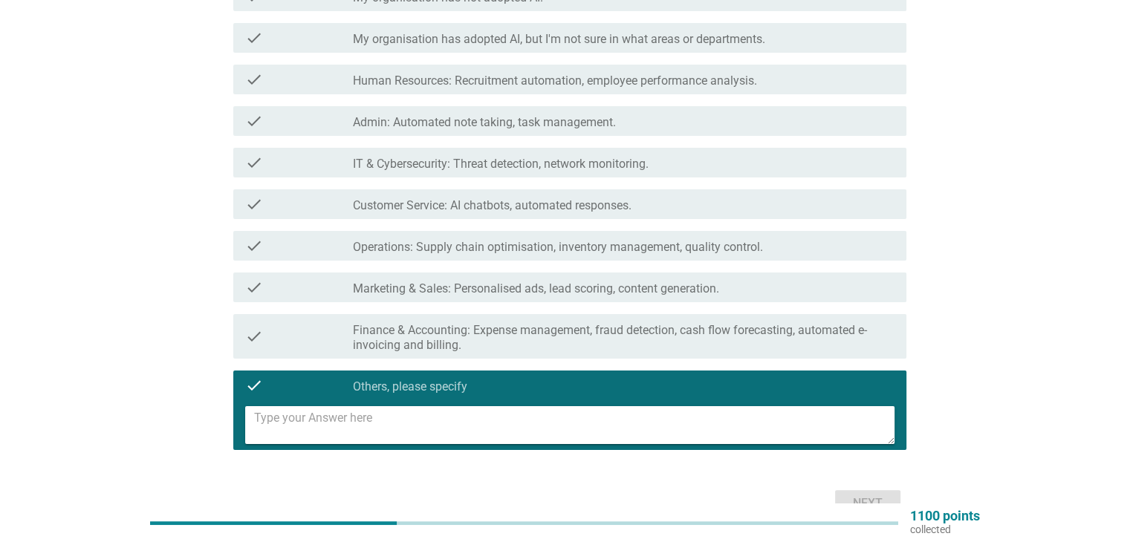
click at [554, 431] on textarea at bounding box center [574, 425] width 640 height 38
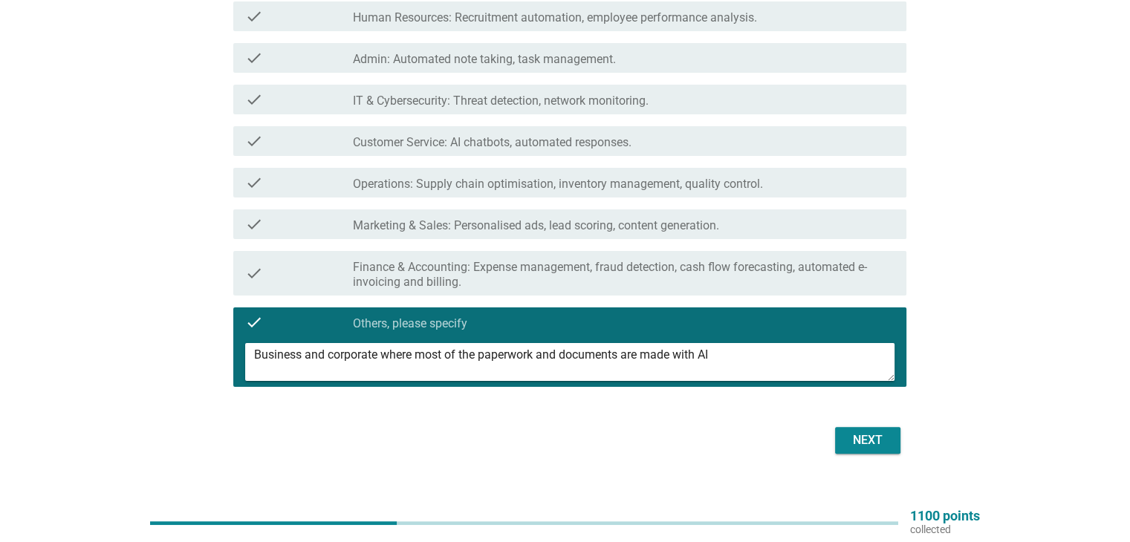
scroll to position [297, 0]
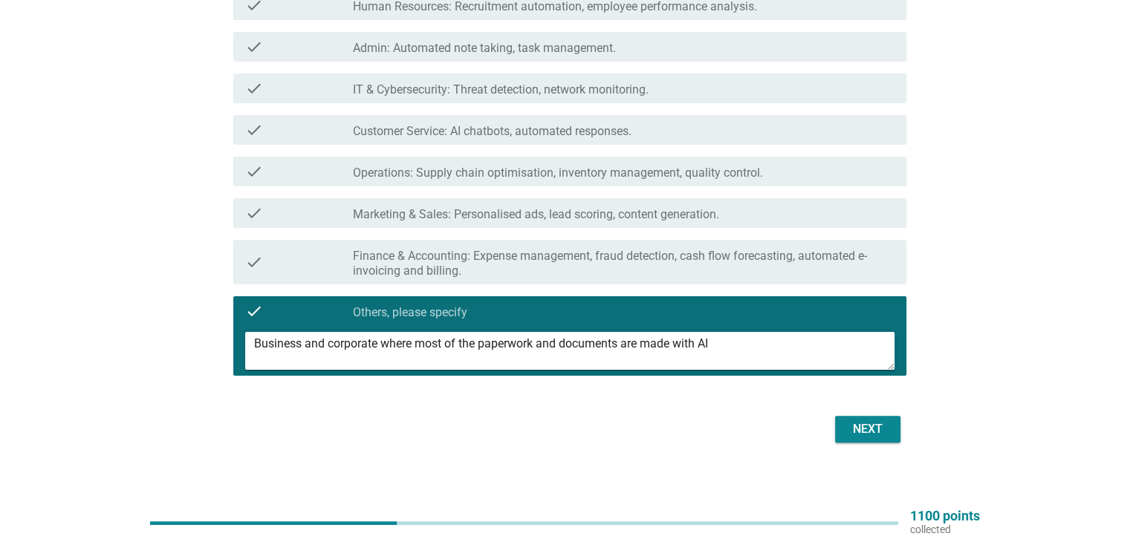
type textarea "Business and corporate where most of the paperwork and documents are made with …"
click at [869, 443] on div "Next" at bounding box center [565, 429] width 682 height 36
click at [867, 420] on div "Next" at bounding box center [868, 429] width 42 height 18
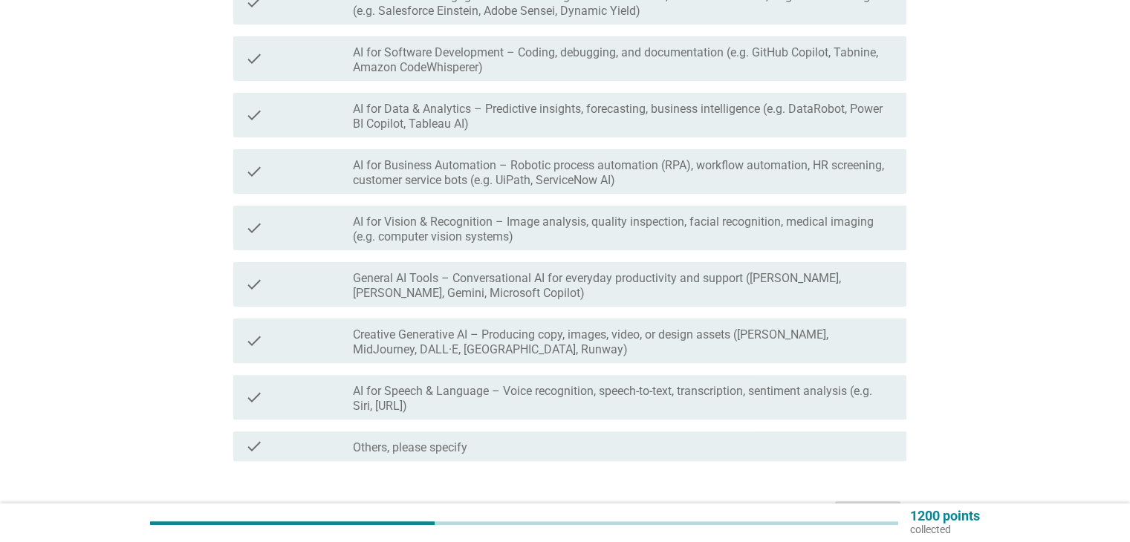
scroll to position [371, 0]
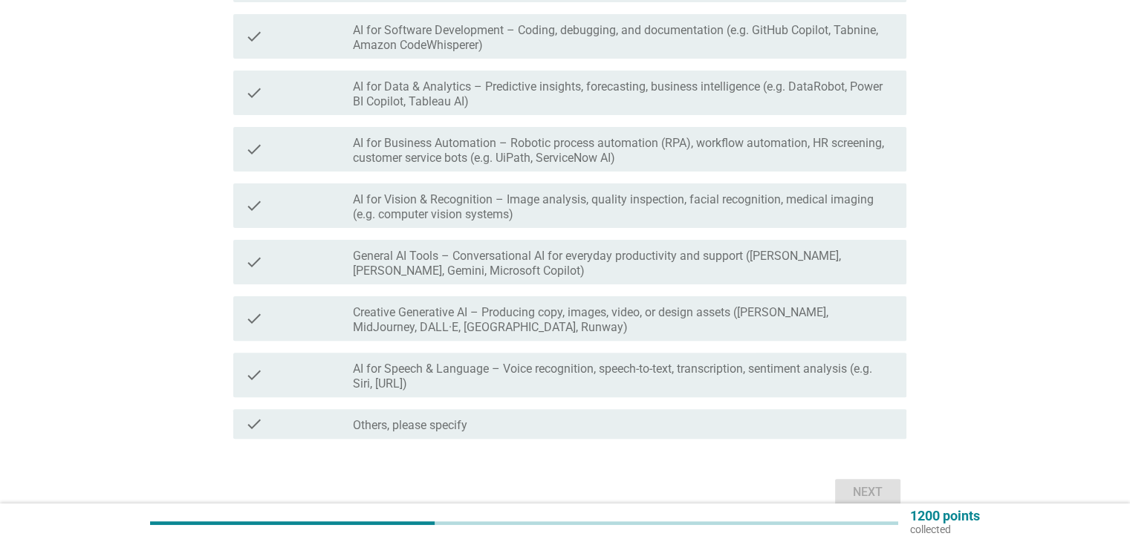
click at [539, 322] on label "Creative Generative AI – Producing copy, images, video, or design assets ([PERS…" at bounding box center [623, 320] width 541 height 30
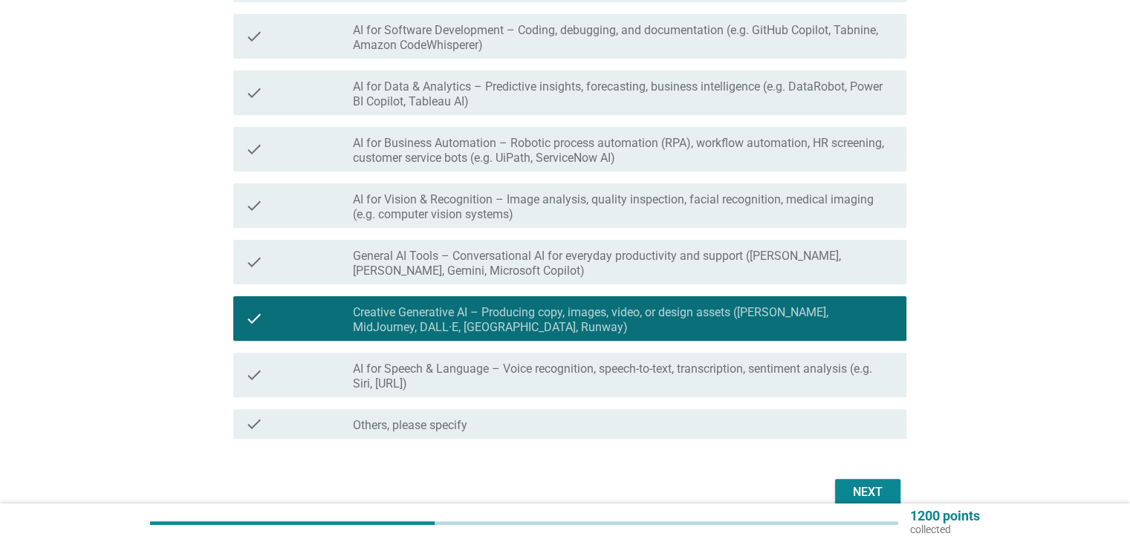
click at [887, 494] on div "Next" at bounding box center [868, 492] width 42 height 18
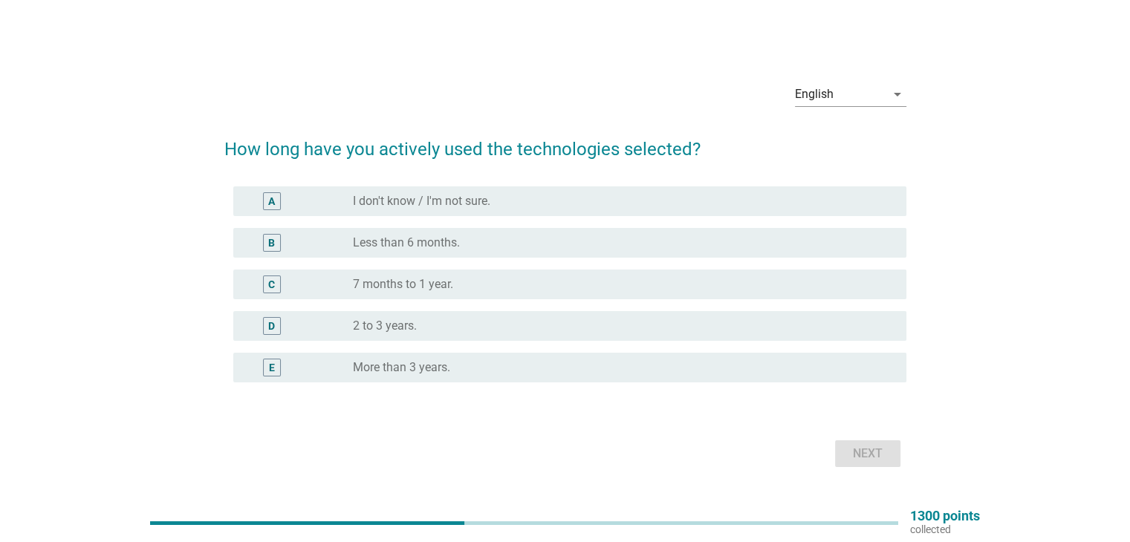
click at [473, 291] on div "radio_button_unchecked 7 months to 1 year." at bounding box center [617, 284] width 529 height 15
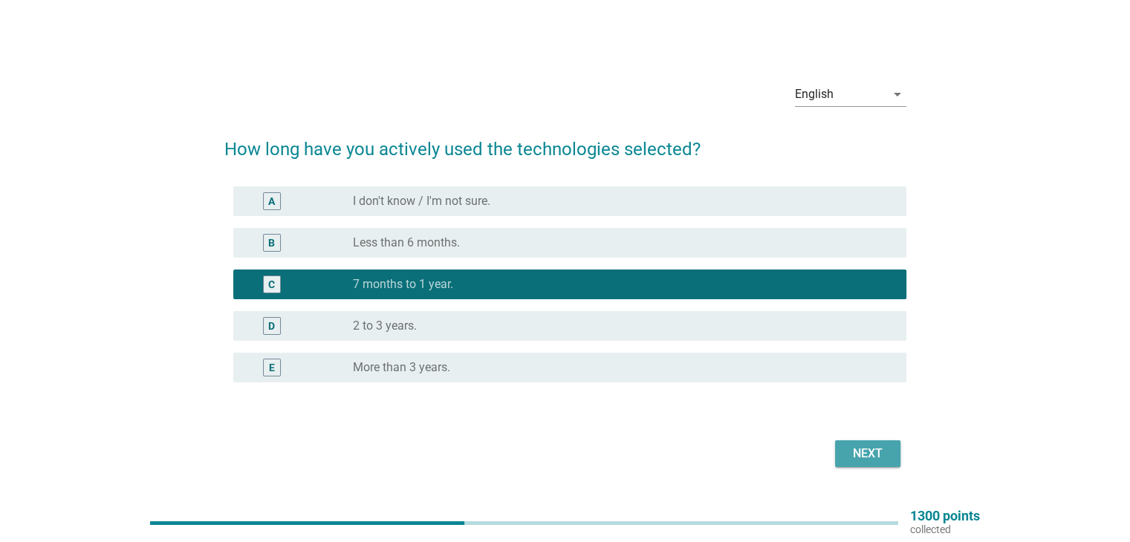
click at [851, 454] on div "Next" at bounding box center [868, 454] width 42 height 18
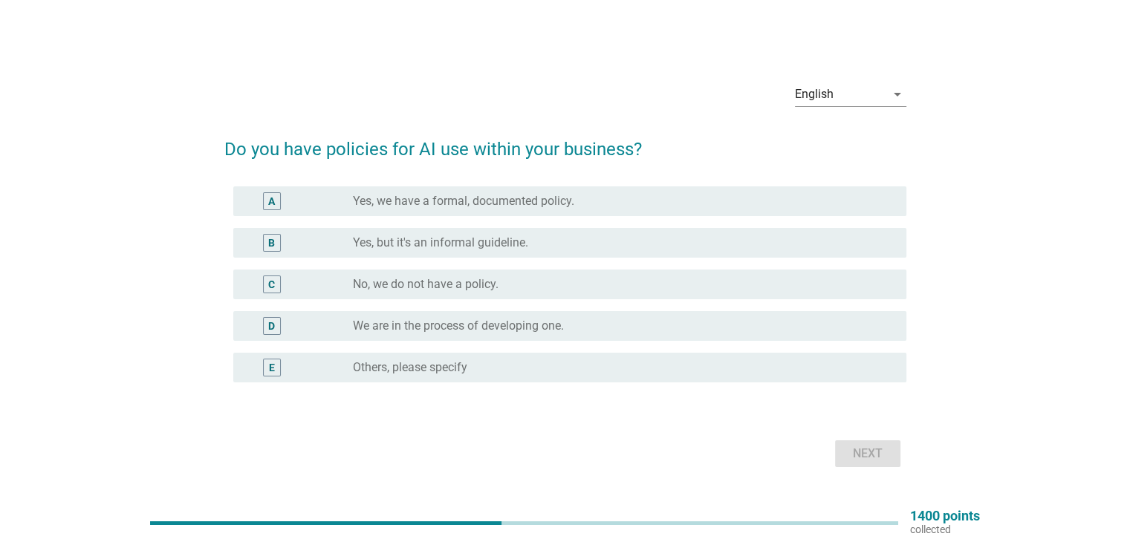
click at [475, 283] on label "No, we do not have a policy." at bounding box center [426, 284] width 146 height 15
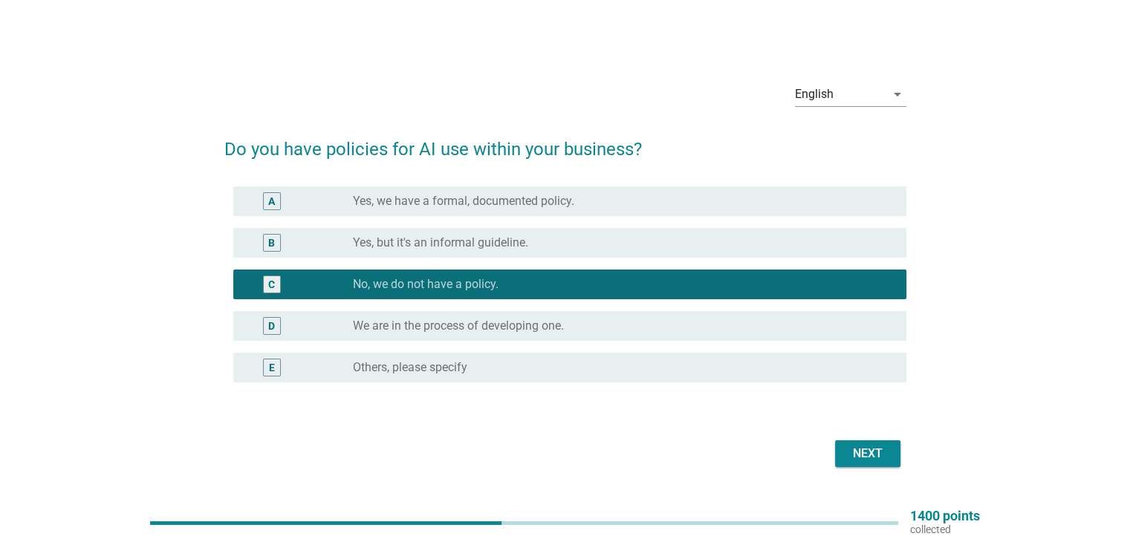
click at [836, 455] on button "Next" at bounding box center [867, 453] width 65 height 27
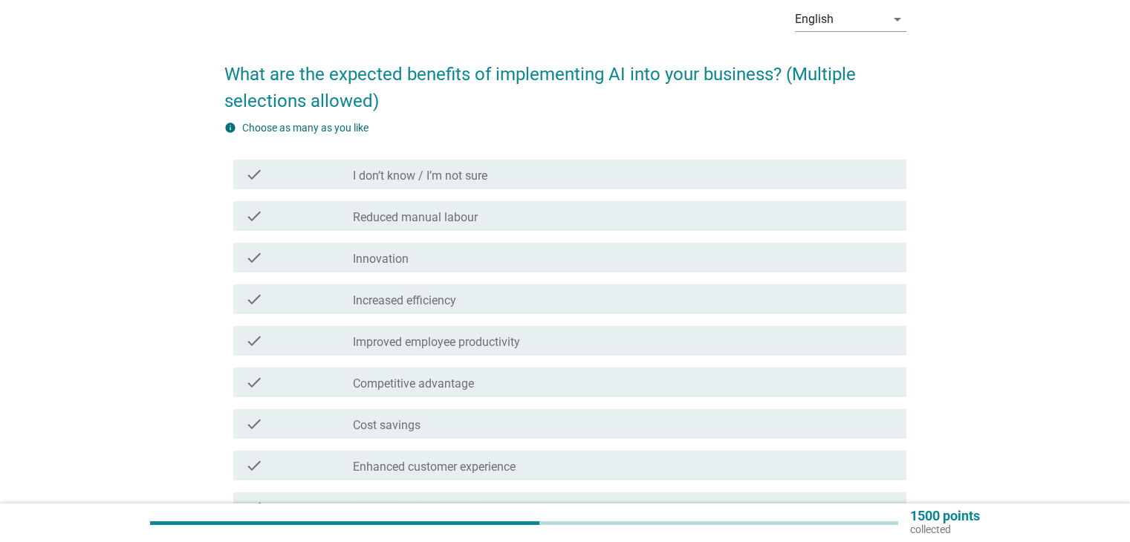
scroll to position [74, 0]
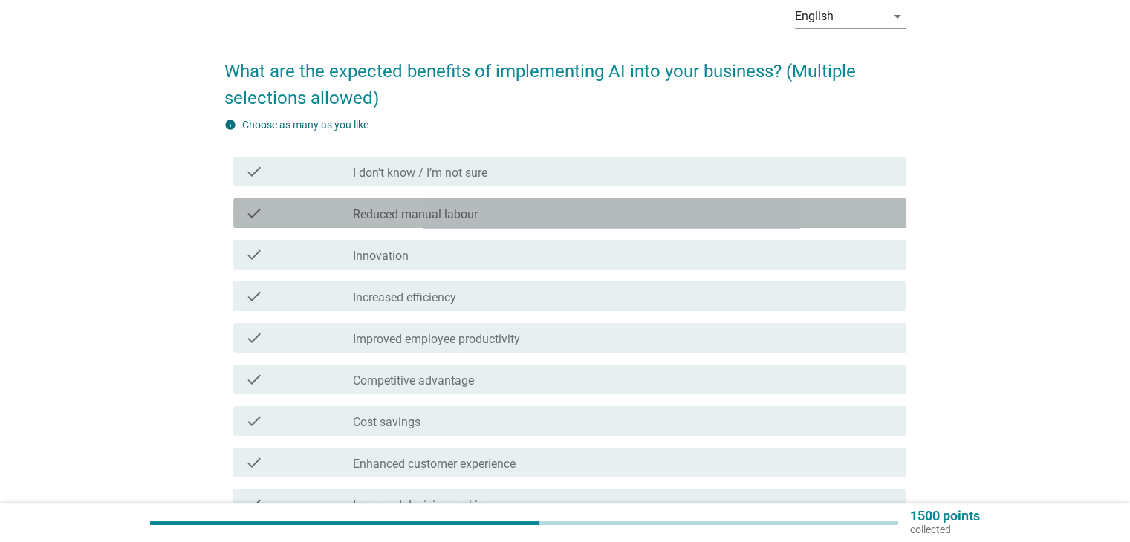
click at [358, 211] on label "Reduced manual labour" at bounding box center [415, 214] width 125 height 15
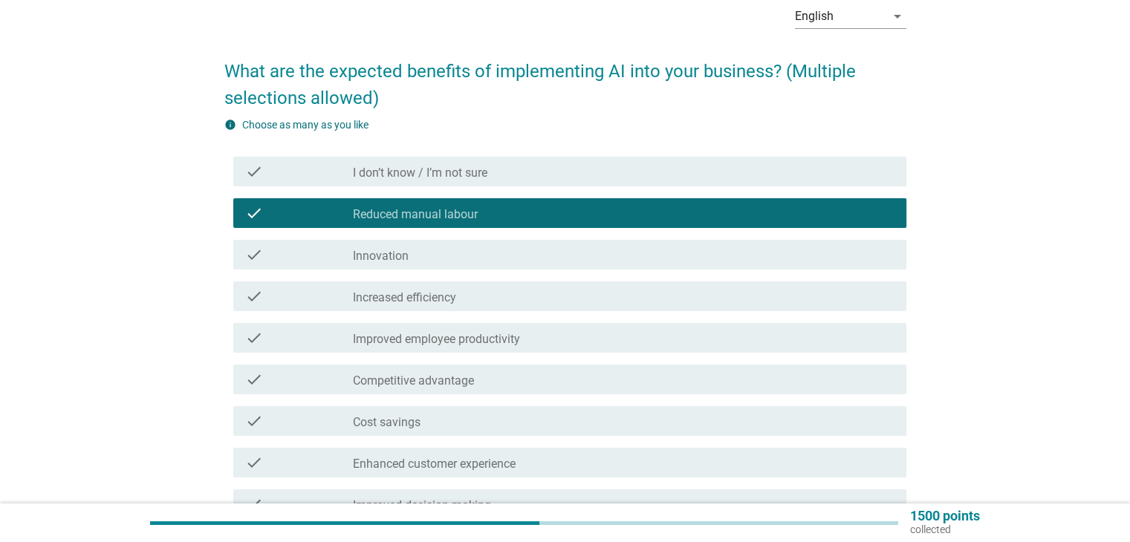
click at [391, 277] on div "check check_box_outline_blank Increased efficiency" at bounding box center [565, 297] width 682 height 42
click at [408, 212] on label "Reduced manual labour" at bounding box center [415, 214] width 125 height 15
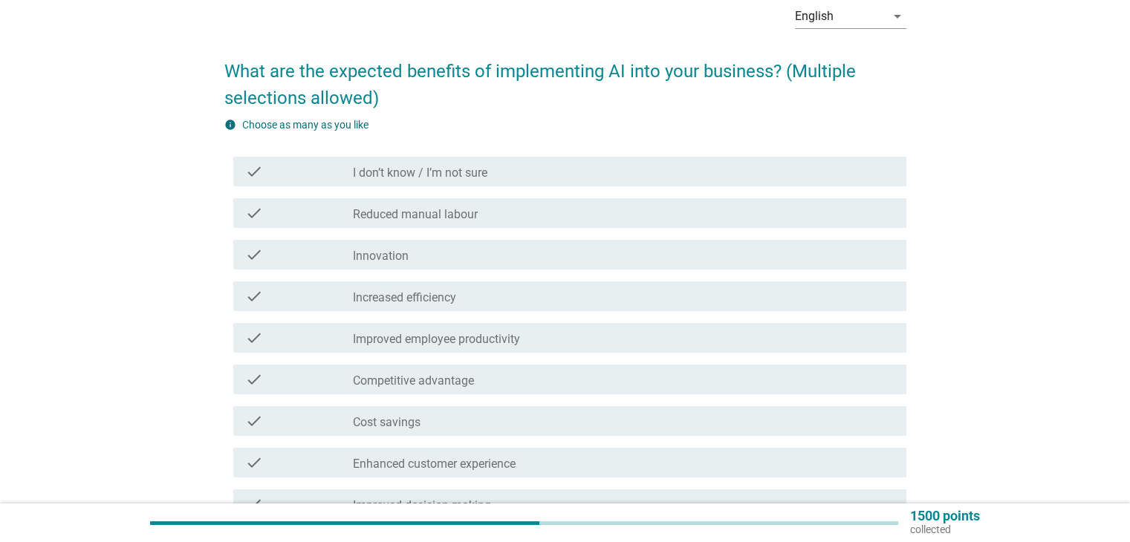
click at [422, 200] on div "check check_box_outline_blank Reduced manual labour" at bounding box center [569, 213] width 673 height 30
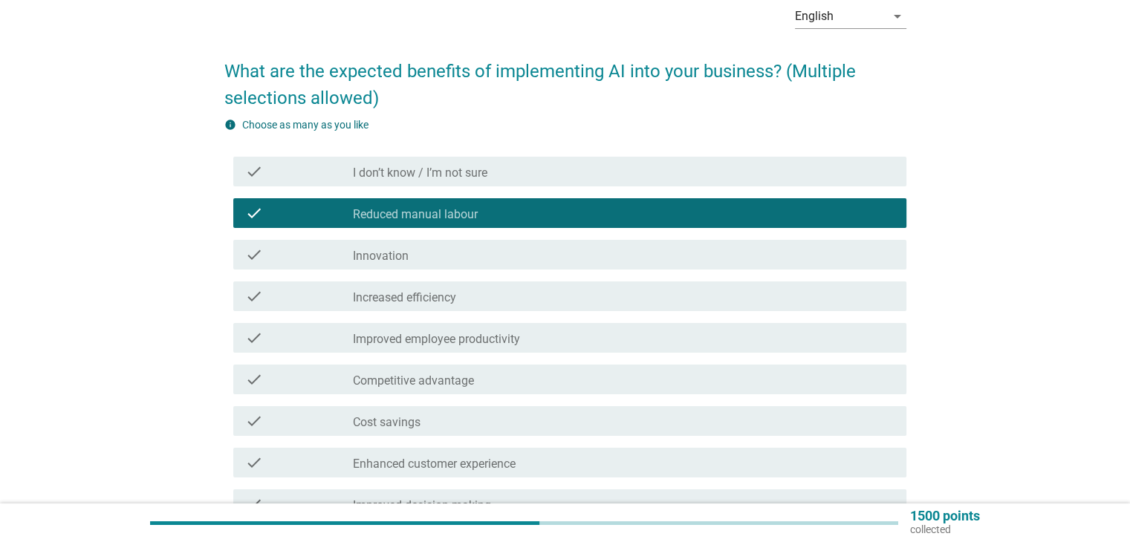
click at [429, 286] on div "check check_box_outline_blank Increased efficiency" at bounding box center [569, 296] width 673 height 30
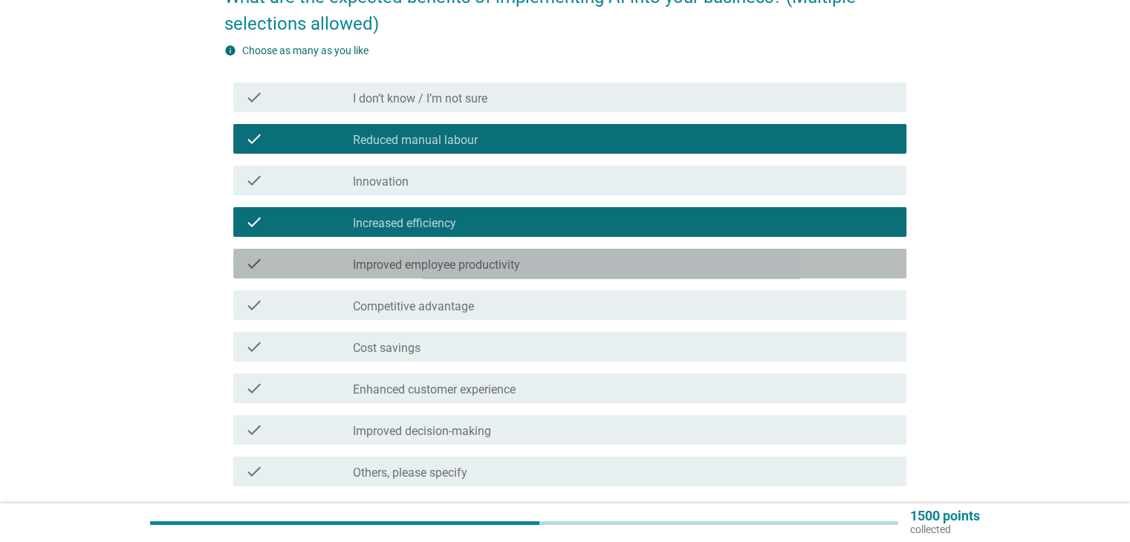
click at [429, 268] on label "Improved employee productivity" at bounding box center [436, 265] width 167 height 15
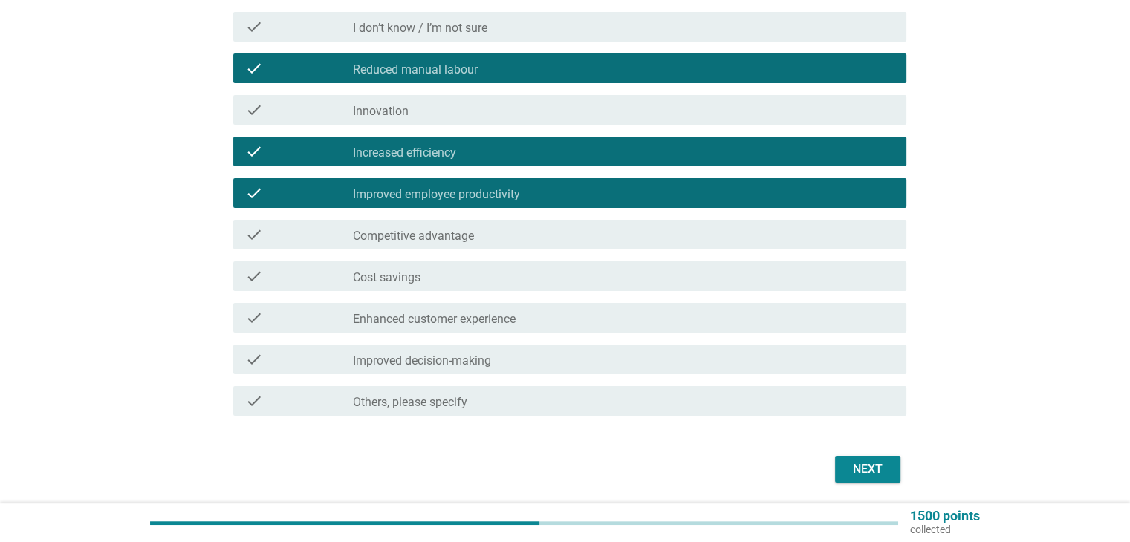
scroll to position [223, 0]
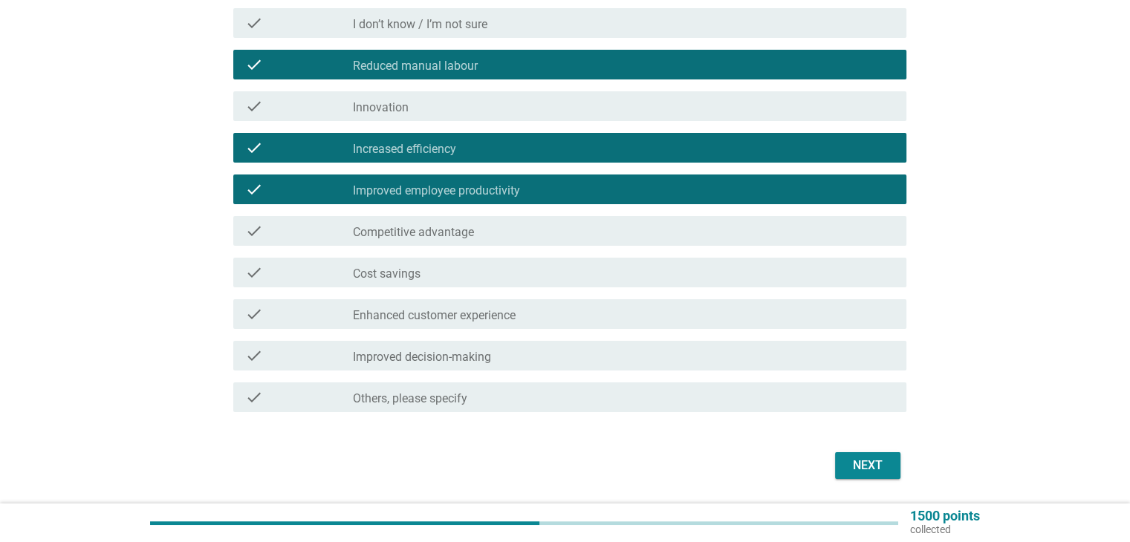
click at [427, 284] on div "check check_box_outline_blank Cost savings" at bounding box center [569, 273] width 673 height 30
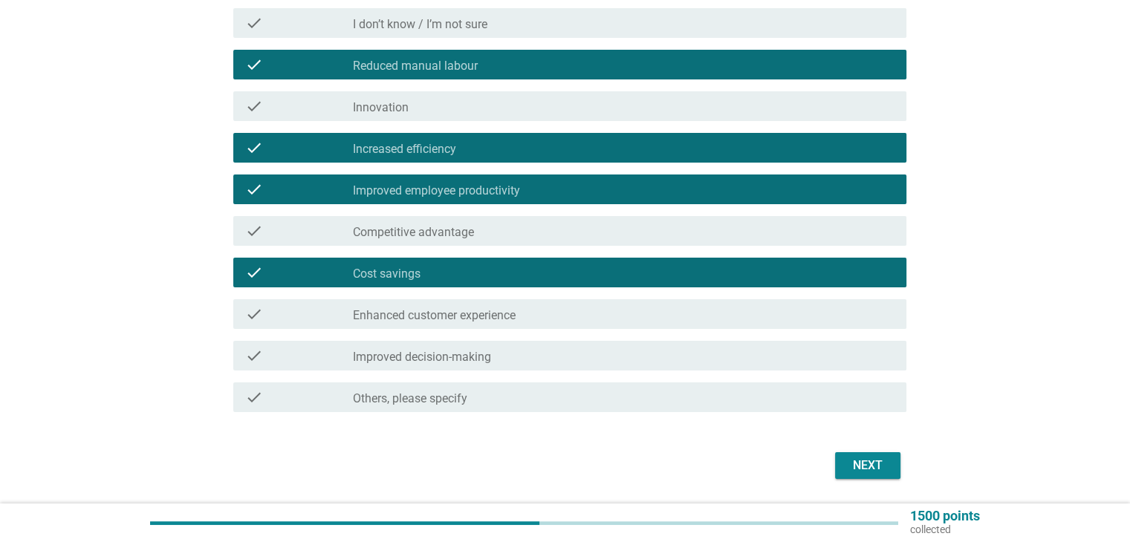
click at [827, 370] on div "check check_box_outline_blank Improved decision-making" at bounding box center [569, 356] width 673 height 30
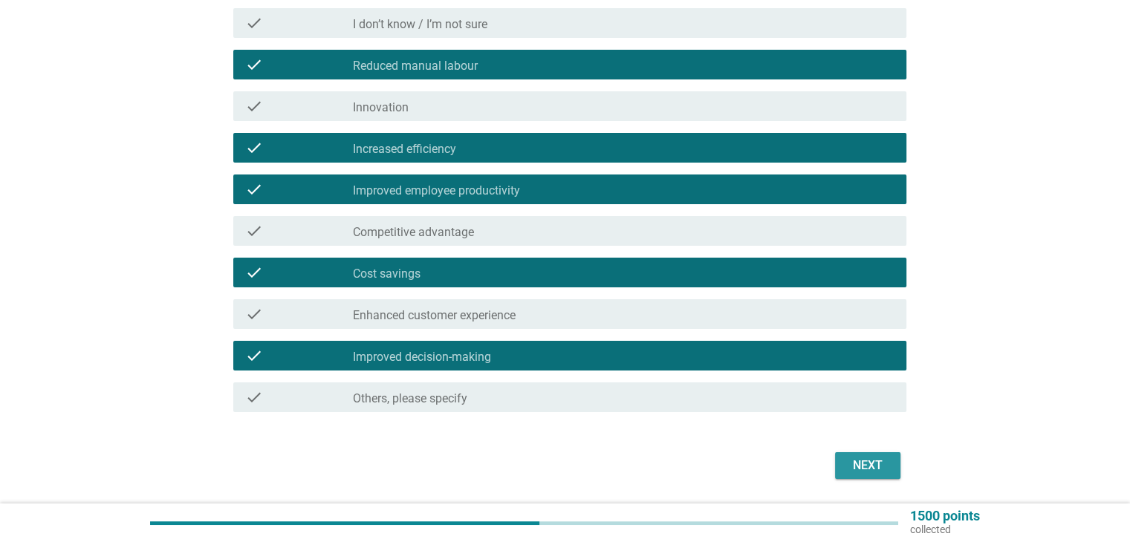
click at [883, 457] on div "Next" at bounding box center [868, 466] width 42 height 18
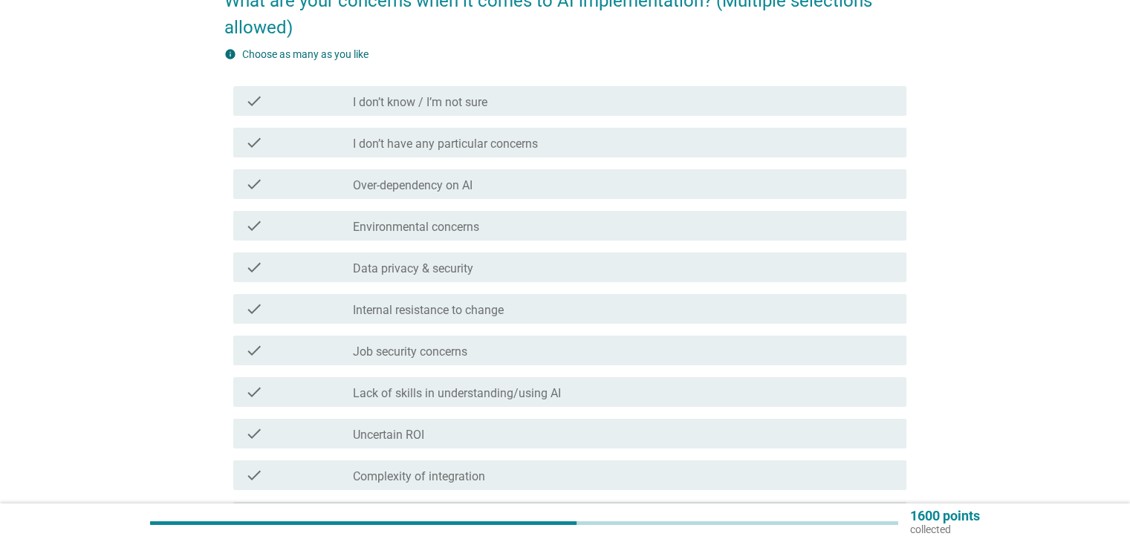
scroll to position [149, 0]
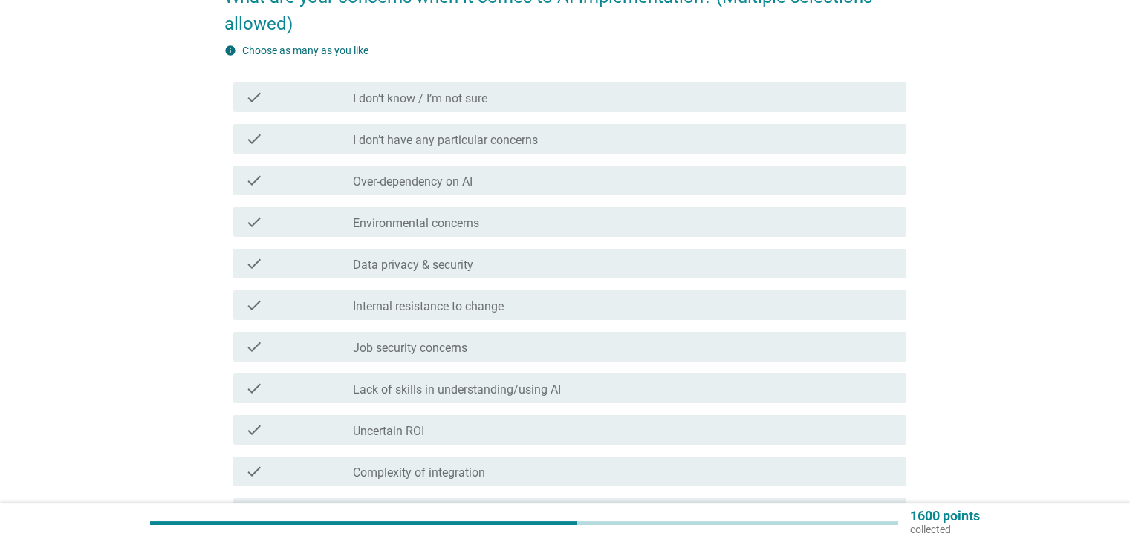
click at [463, 187] on label "Over-dependency on AI" at bounding box center [413, 182] width 120 height 15
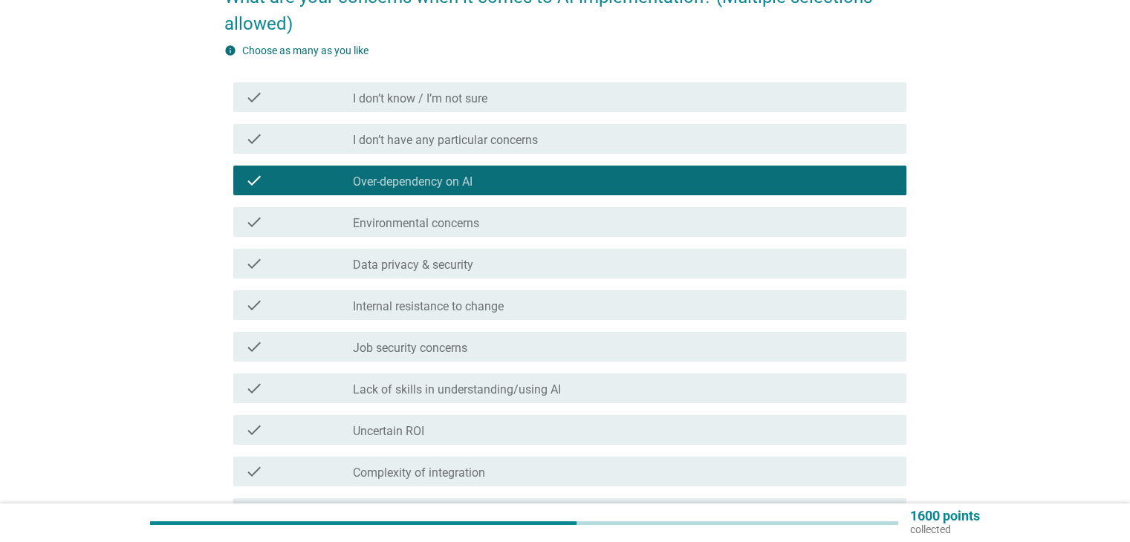
click at [472, 230] on label "Environmental concerns" at bounding box center [416, 223] width 126 height 15
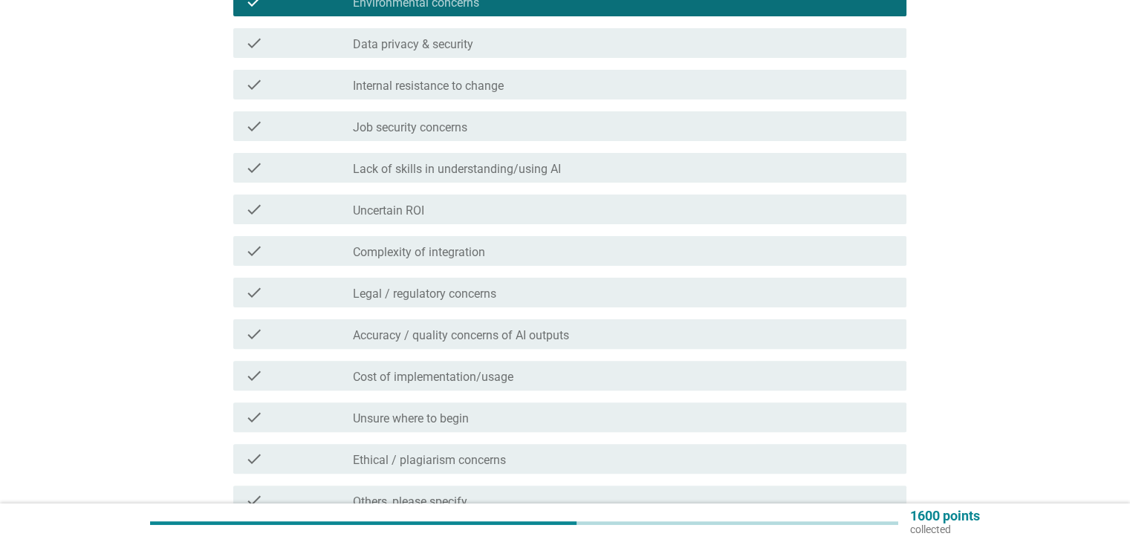
scroll to position [371, 0]
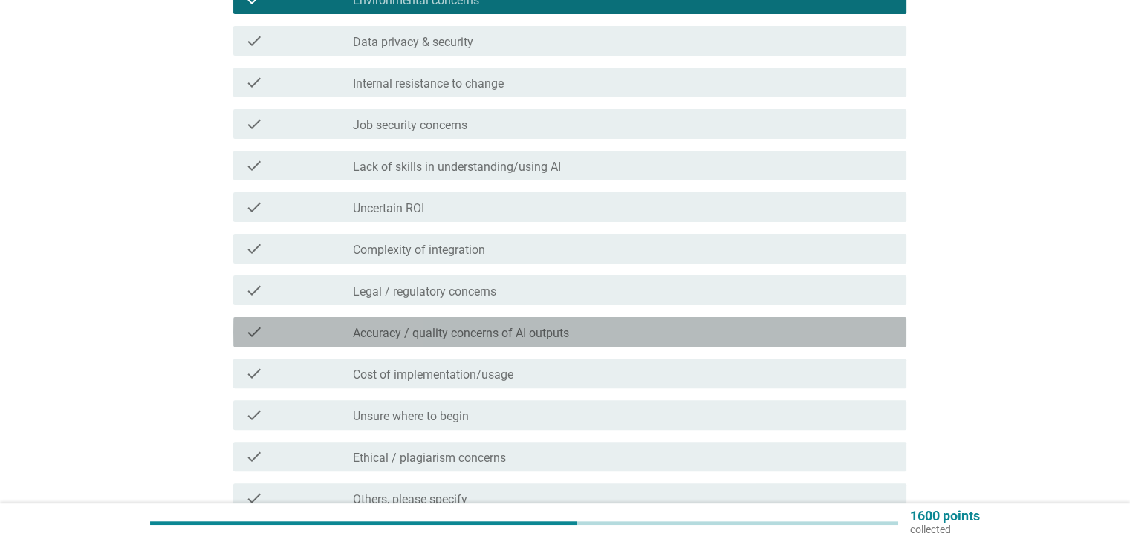
click at [481, 339] on label "Accuracy / quality concerns of AI outputs" at bounding box center [461, 333] width 216 height 15
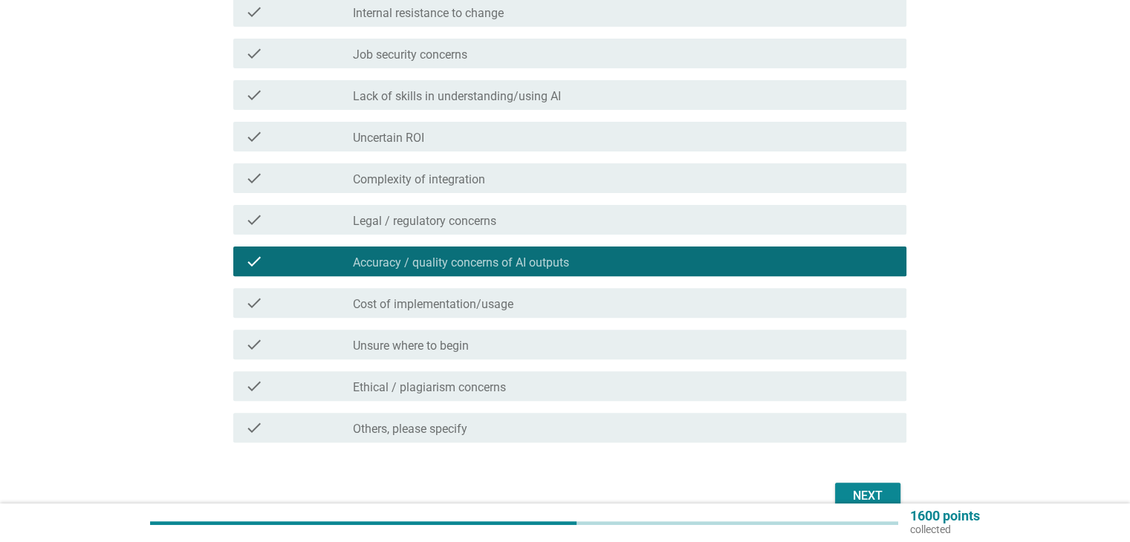
scroll to position [446, 0]
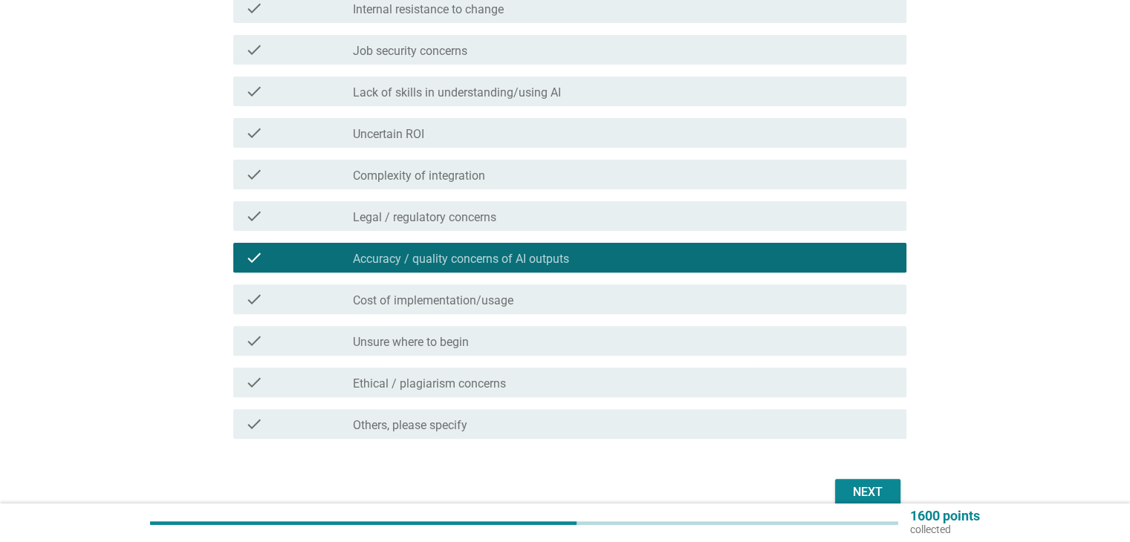
click at [478, 302] on label "Cost of implementation/usage" at bounding box center [433, 300] width 160 height 15
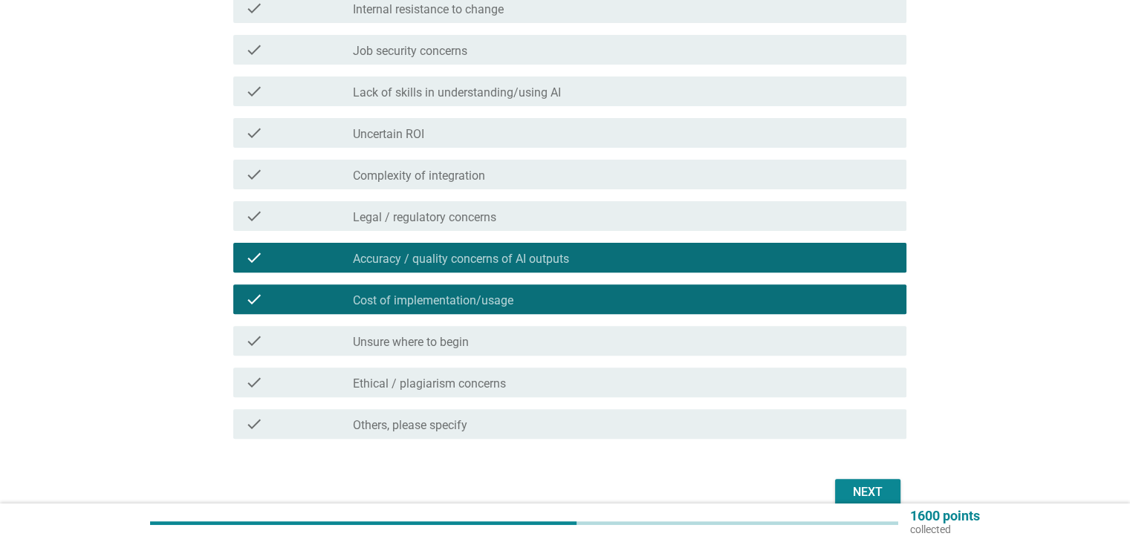
click at [879, 484] on div "Next" at bounding box center [868, 492] width 42 height 18
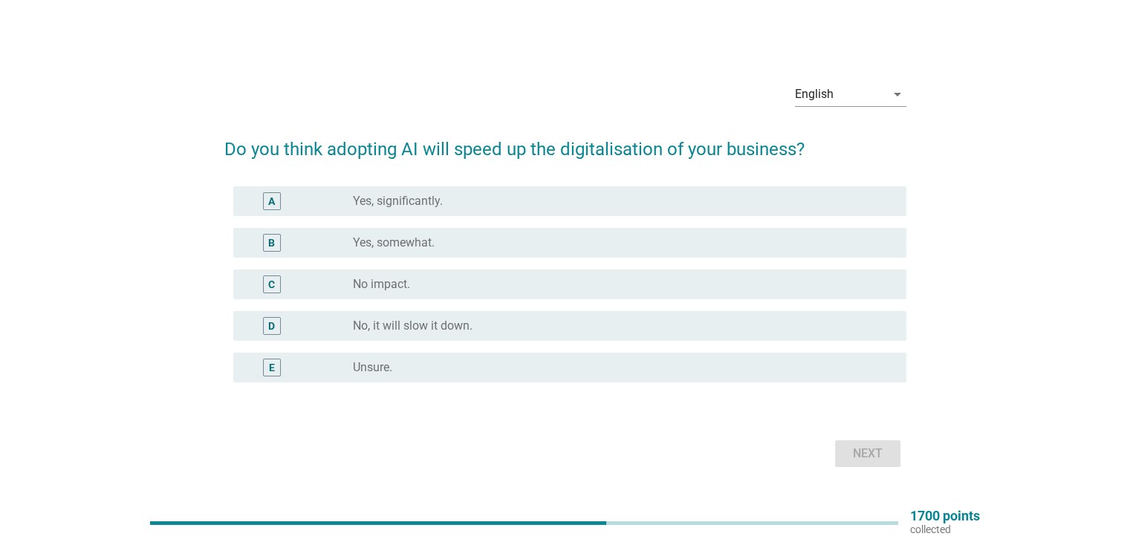
click at [558, 199] on div "radio_button_unchecked Yes, significantly." at bounding box center [617, 201] width 529 height 15
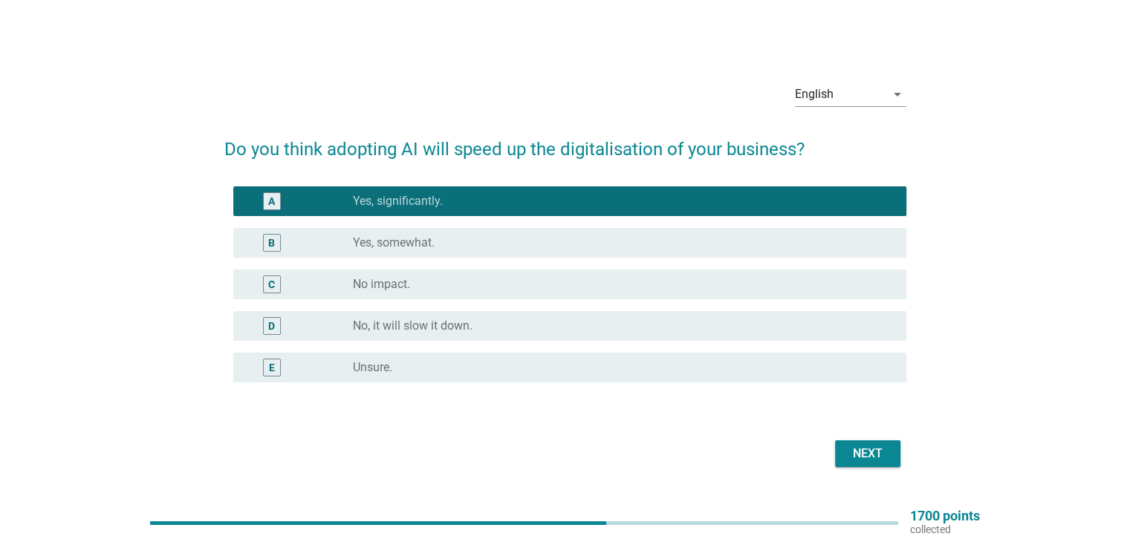
click at [841, 447] on button "Next" at bounding box center [867, 453] width 65 height 27
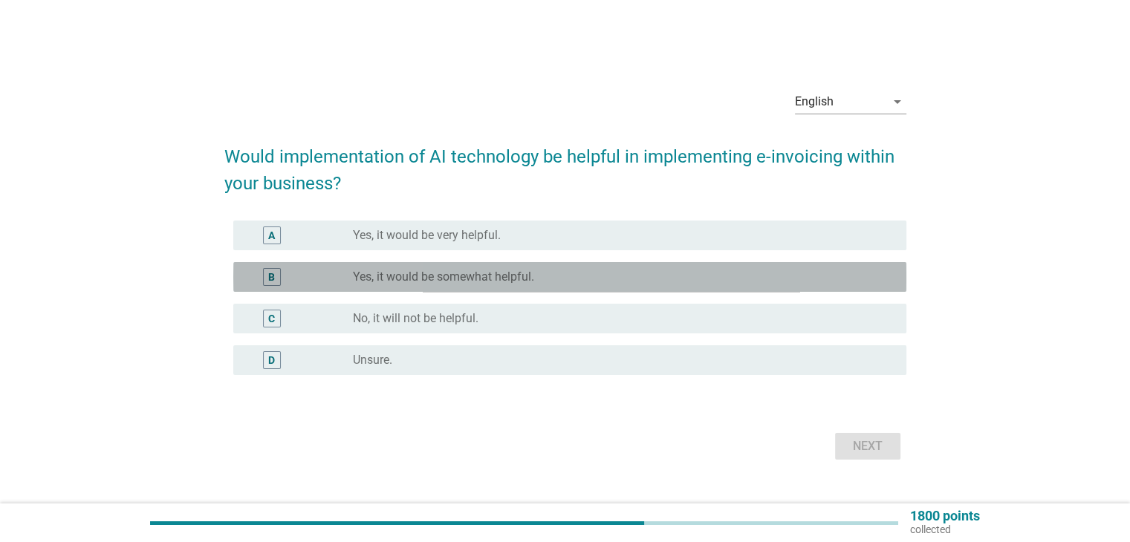
click at [542, 271] on div "radio_button_unchecked Yes, it would be somewhat helpful." at bounding box center [617, 277] width 529 height 15
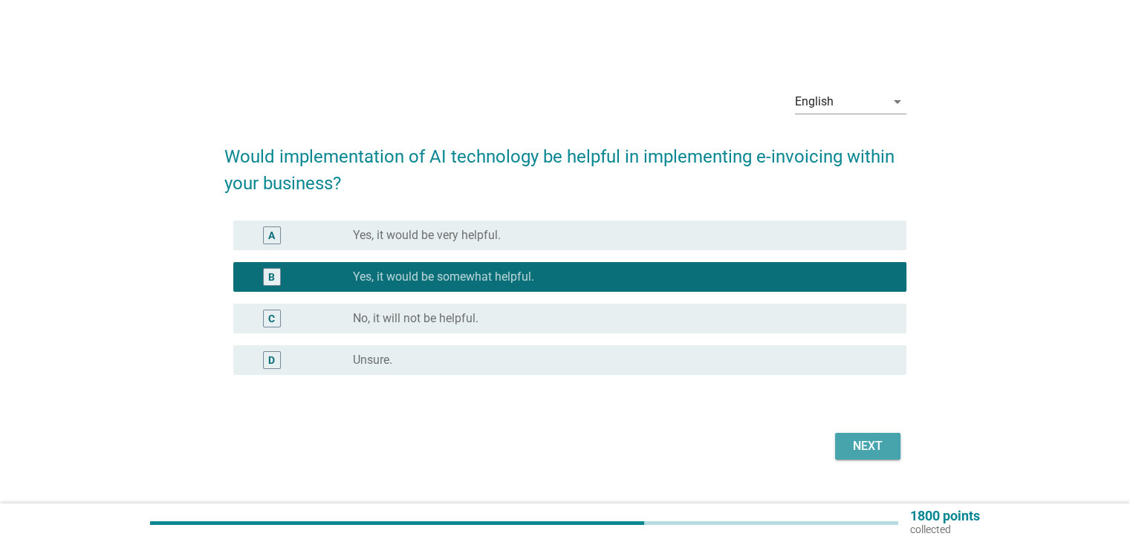
click at [850, 451] on div "Next" at bounding box center [868, 446] width 42 height 18
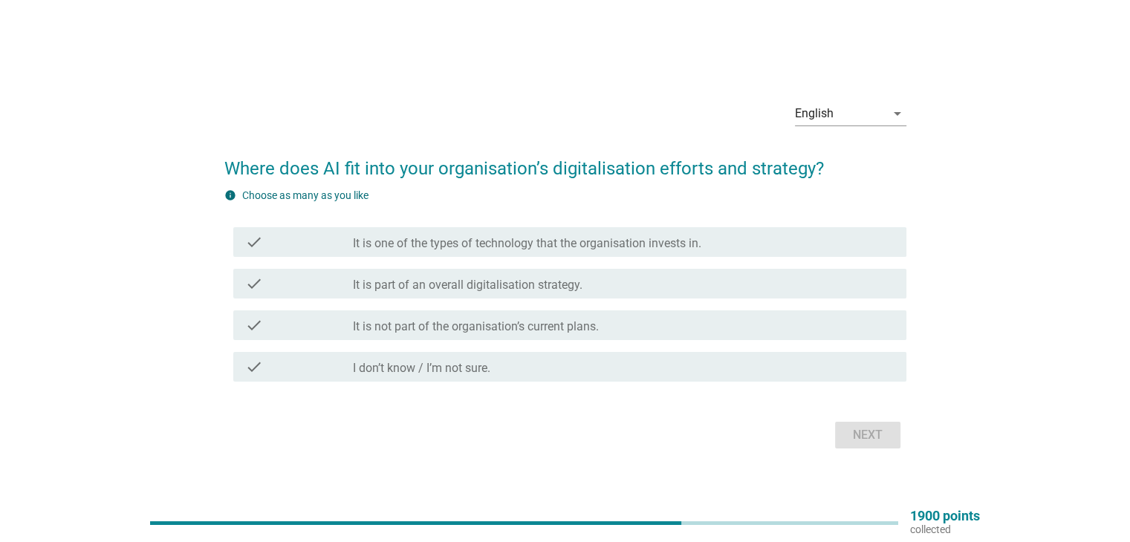
click at [460, 380] on div "check check_box_outline_blank I don’t know / I’m not sure." at bounding box center [569, 367] width 673 height 30
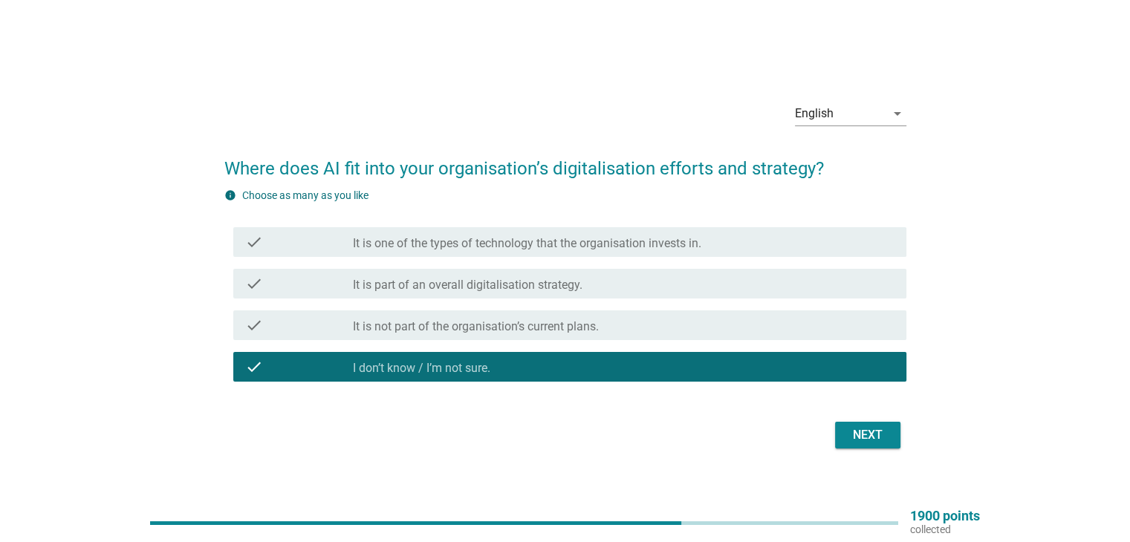
click at [879, 432] on div "Next" at bounding box center [868, 435] width 42 height 18
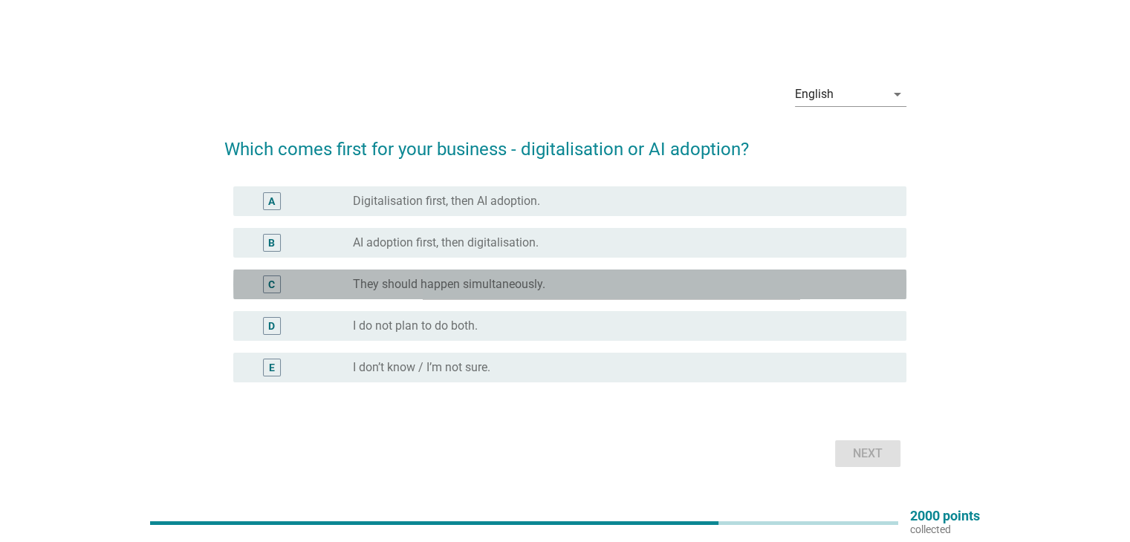
click at [510, 286] on label "They should happen simultaneously." at bounding box center [449, 284] width 192 height 15
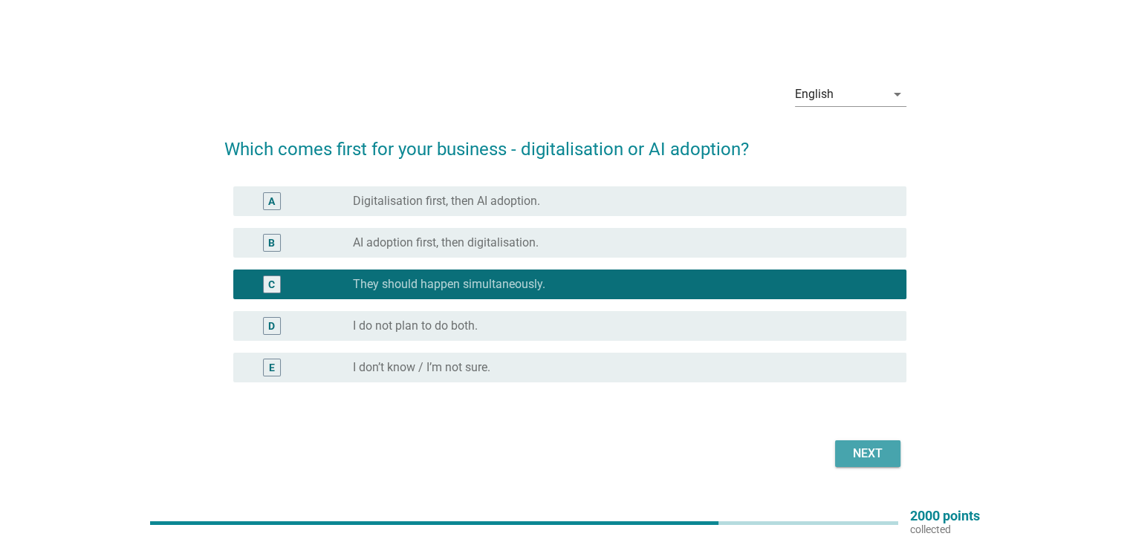
click at [853, 447] on div "Next" at bounding box center [868, 454] width 42 height 18
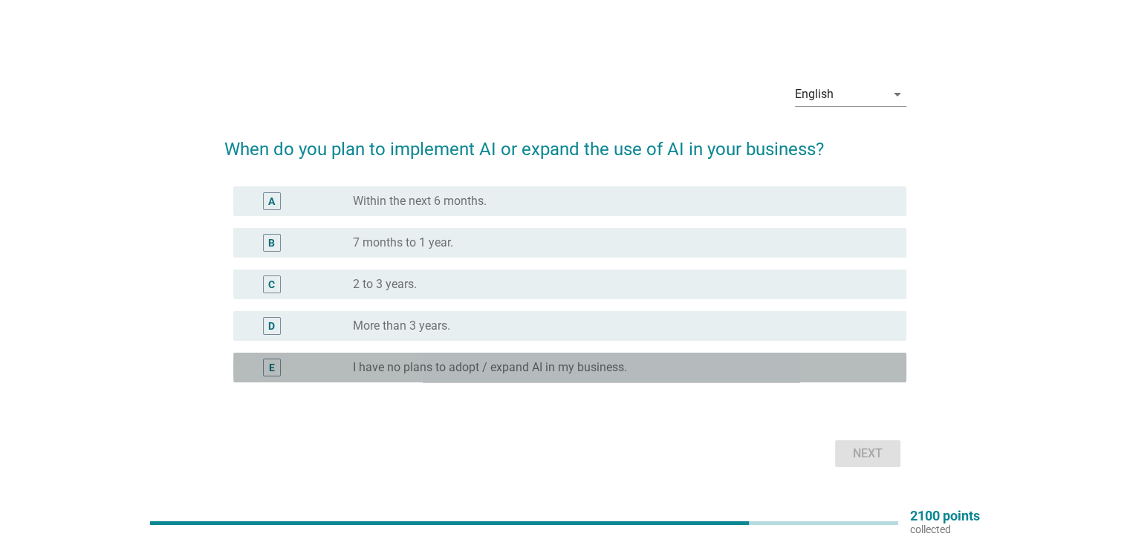
click at [490, 364] on label "I have no plans to adopt / expand AI in my business." at bounding box center [490, 367] width 274 height 15
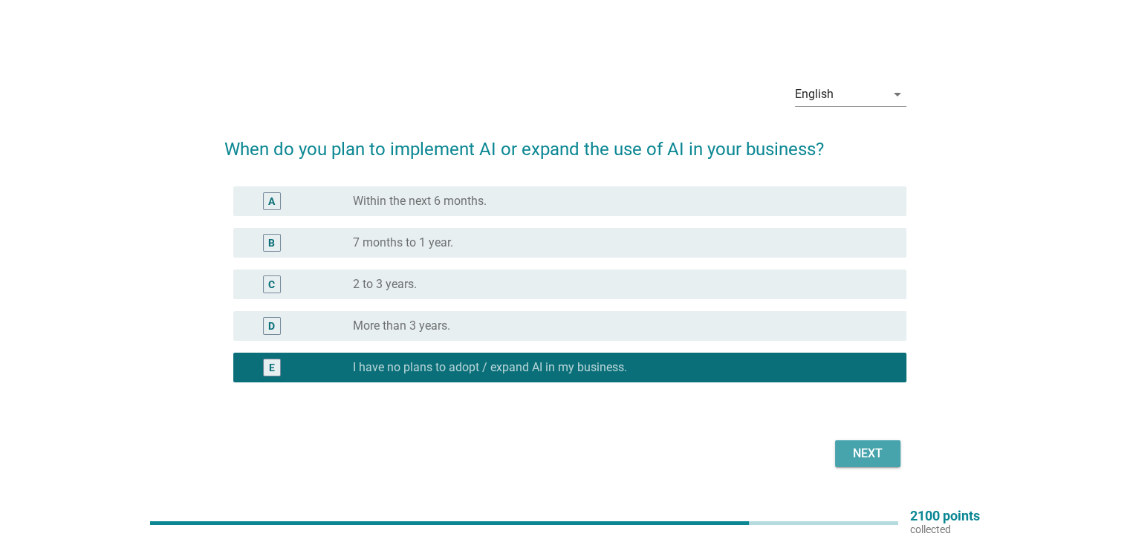
click at [838, 449] on button "Next" at bounding box center [867, 453] width 65 height 27
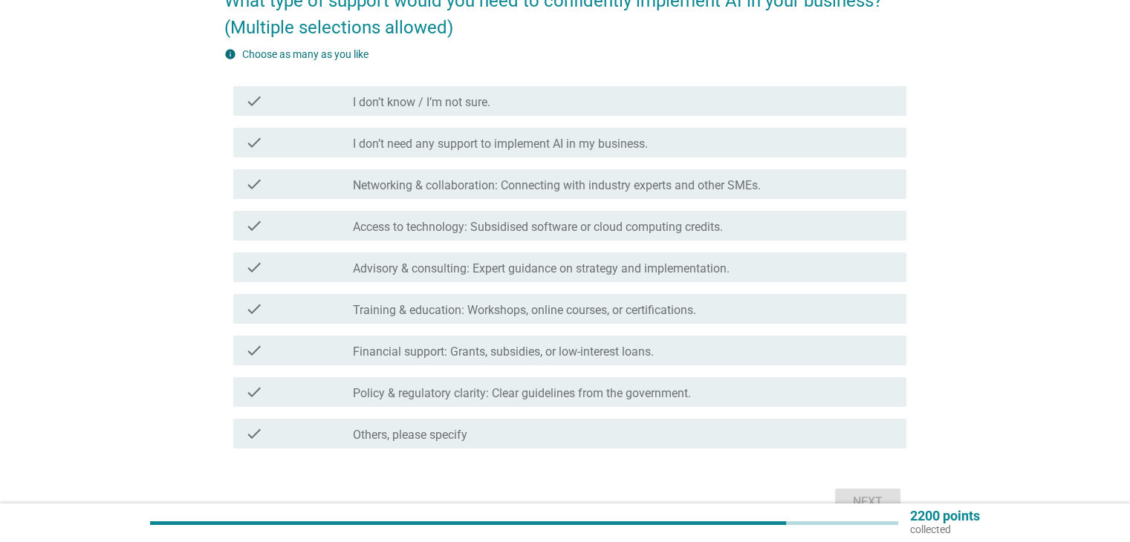
scroll to position [149, 0]
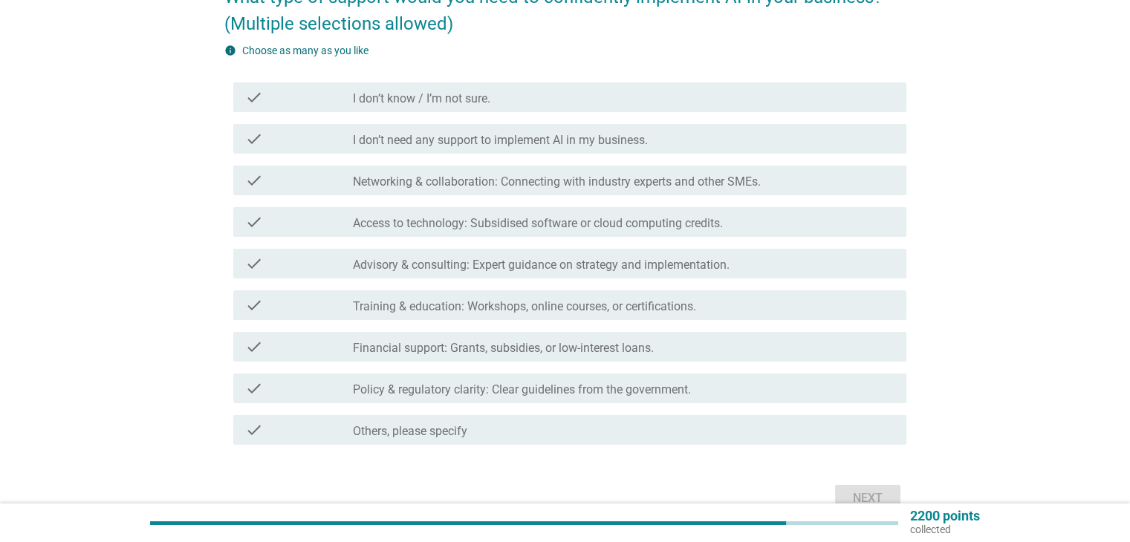
click at [761, 229] on div "check_box_outline_blank Access to technology: Subsidised software or cloud comp…" at bounding box center [623, 222] width 541 height 18
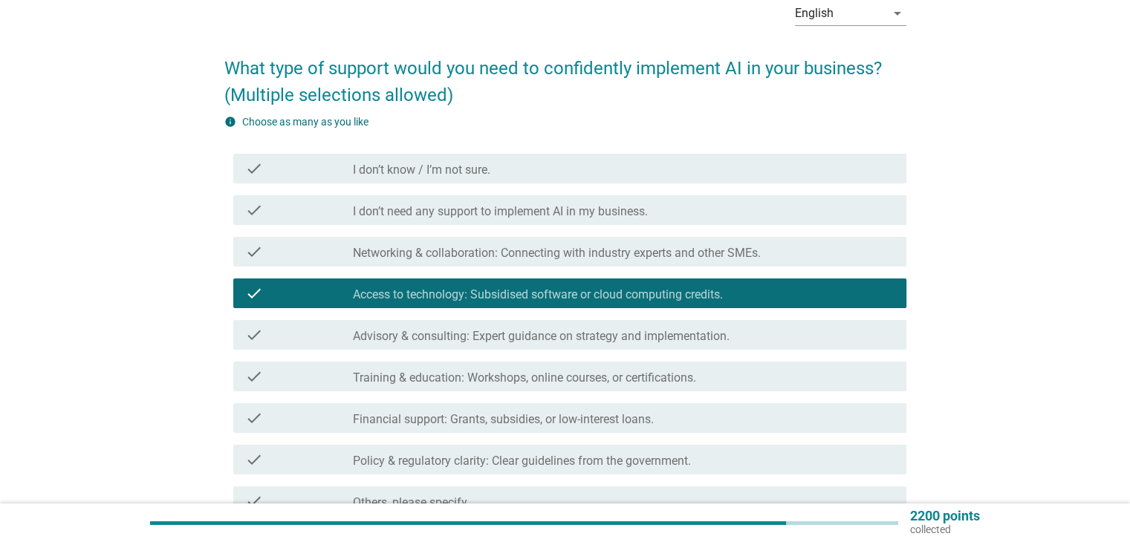
scroll to position [74, 0]
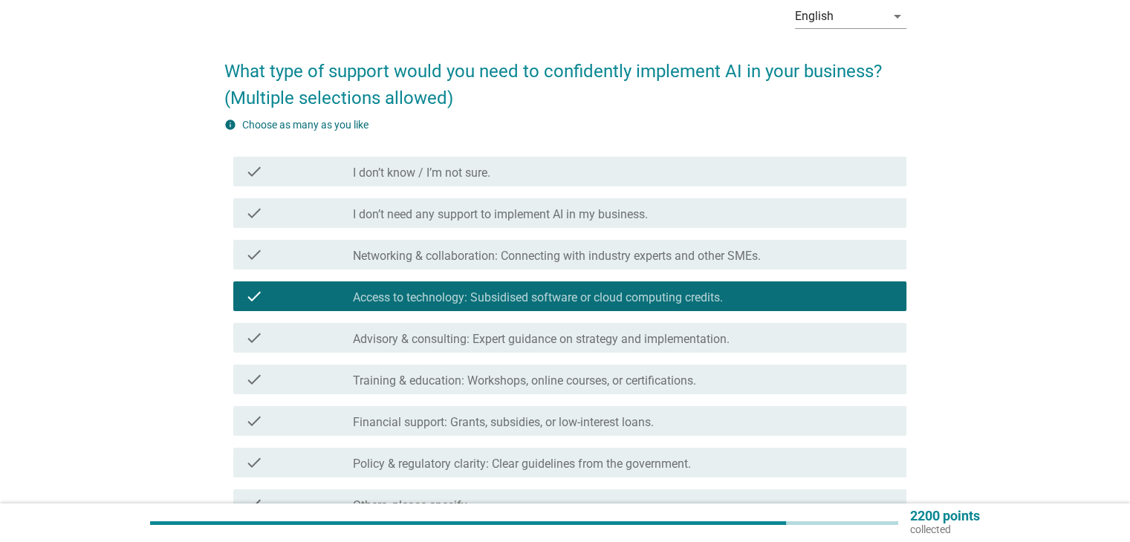
click at [660, 292] on label "Access to technology: Subsidised software or cloud computing credits." at bounding box center [538, 297] width 370 height 15
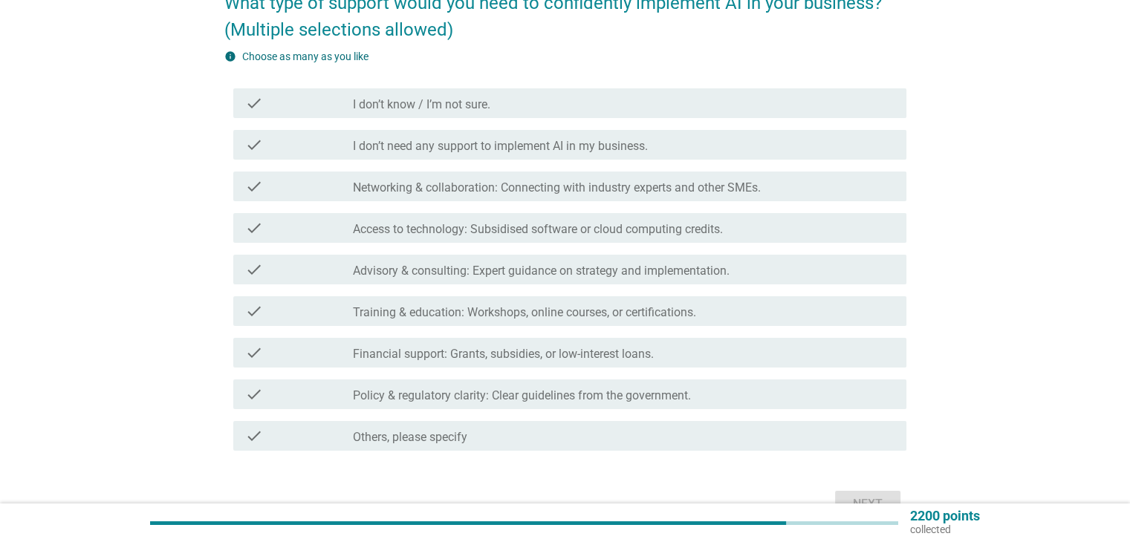
scroll to position [149, 0]
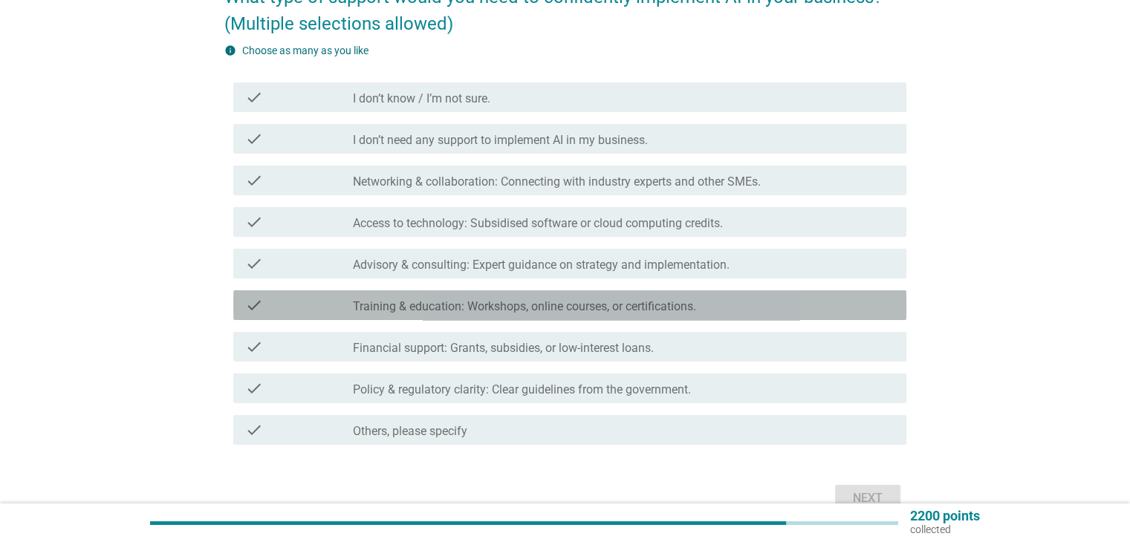
click at [660, 298] on div "check_box_outline_blank Training & education: Workshops, online courses, or cer…" at bounding box center [623, 305] width 541 height 18
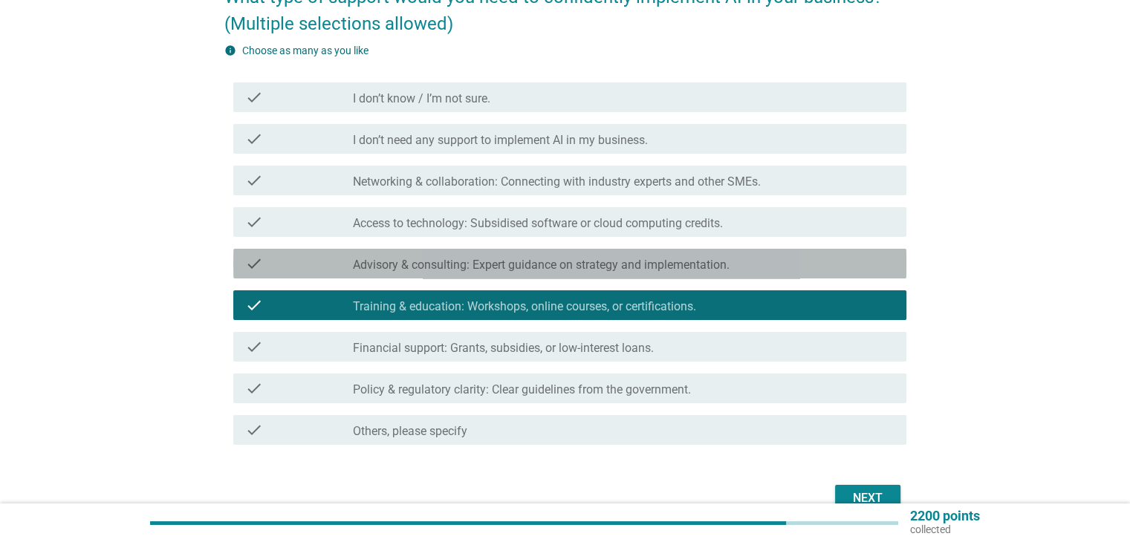
click at [660, 260] on label "Advisory & consulting: Expert guidance on strategy and implementation." at bounding box center [541, 265] width 377 height 15
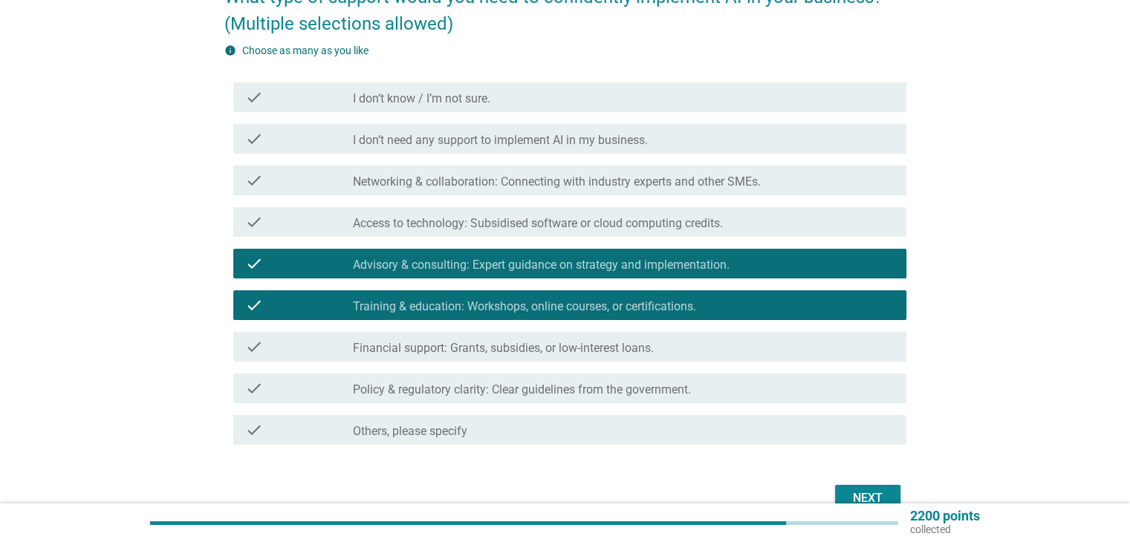
click at [650, 397] on div "check check_box_outline_blank Policy & regulatory clarity: Clear guidelines fro…" at bounding box center [569, 389] width 673 height 30
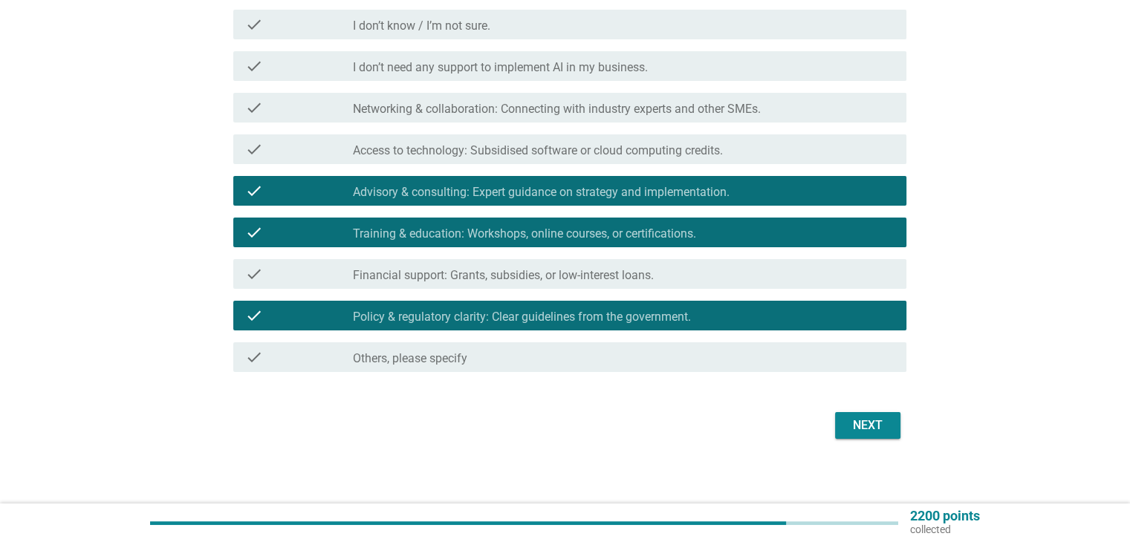
scroll to position [223, 0]
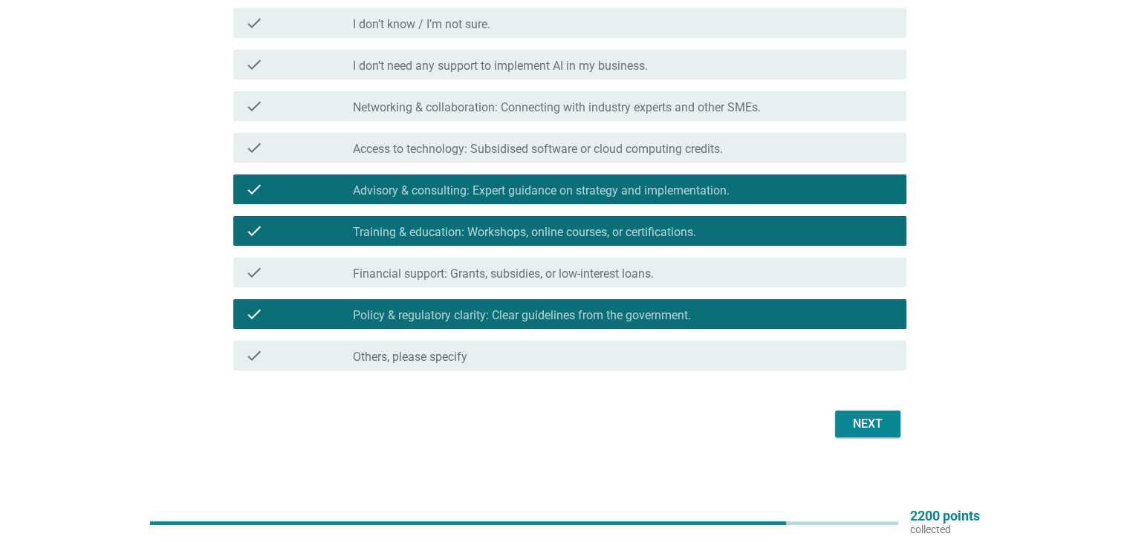
click at [847, 423] on div "Next" at bounding box center [868, 424] width 42 height 18
